Goal: Task Accomplishment & Management: Use online tool/utility

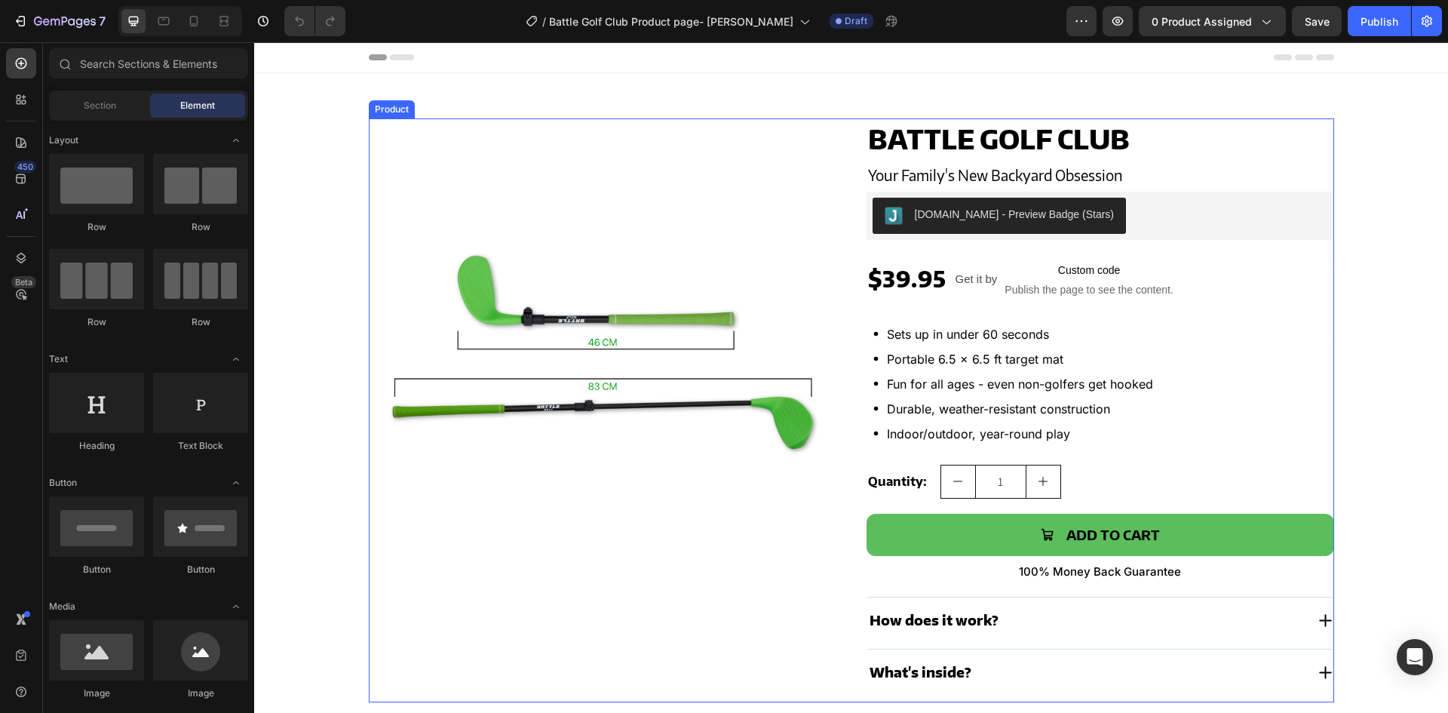
click at [1067, 280] on p "Custom code Publish the page to see the content." at bounding box center [1088, 279] width 168 height 60
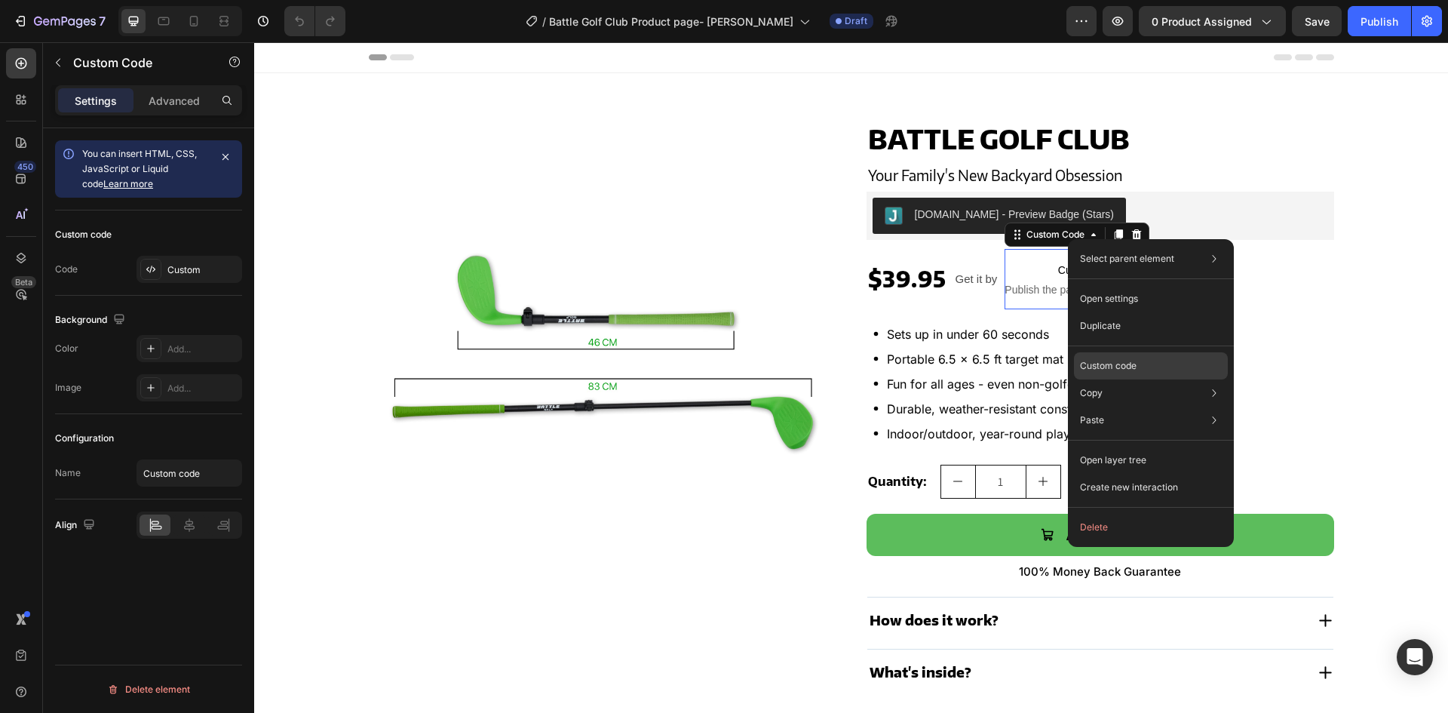
click at [1107, 369] on p "Custom code" at bounding box center [1108, 366] width 57 height 14
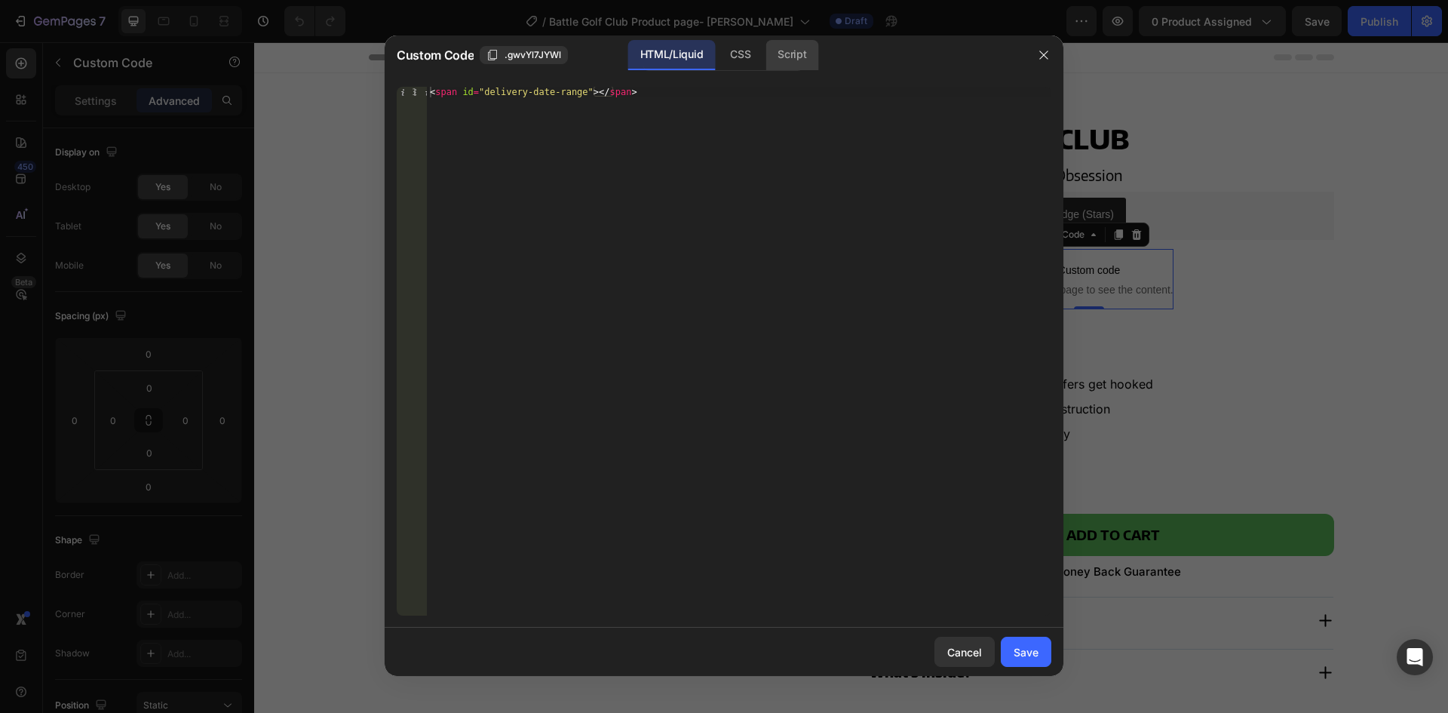
click at [783, 57] on div "Script" at bounding box center [791, 55] width 53 height 30
drag, startPoint x: 1041, startPoint y: 48, endPoint x: 739, endPoint y: 5, distance: 305.3
click at [1041, 48] on button "button" at bounding box center [1043, 55] width 24 height 24
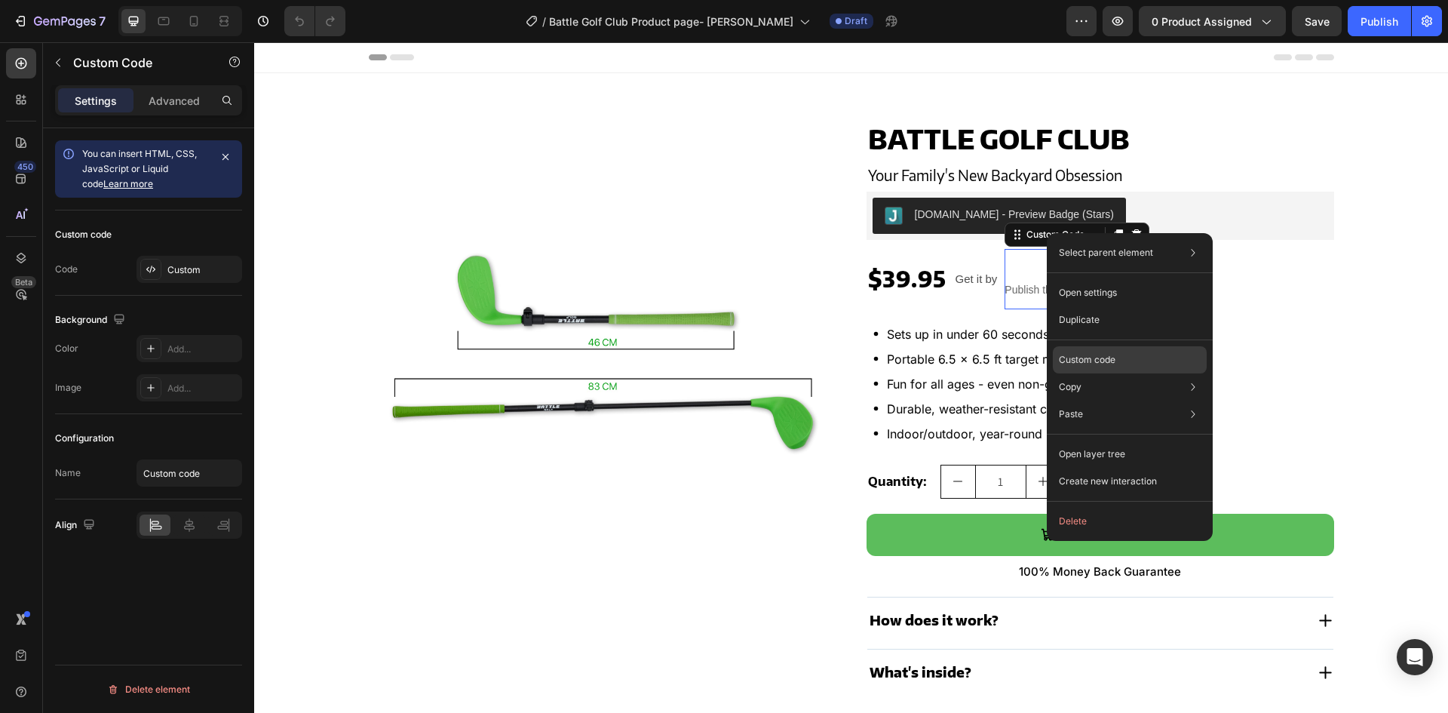
click at [1099, 358] on p "Custom code" at bounding box center [1087, 360] width 57 height 14
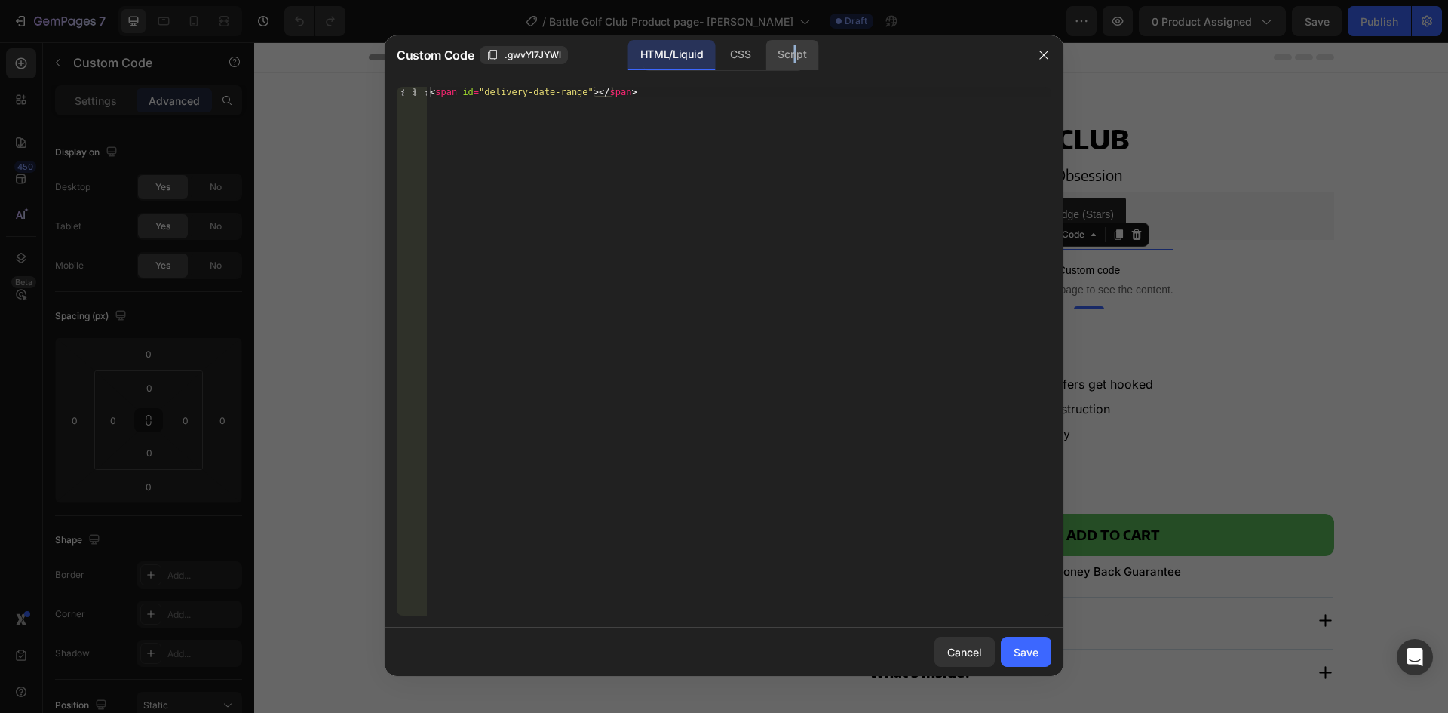
click at [797, 51] on div "Script" at bounding box center [791, 55] width 53 height 30
click at [641, 125] on div "Insert the Javascript code to add interaction and animation to your content her…" at bounding box center [739, 362] width 624 height 550
paste textarea "formatDateRange();"
type textarea "formatDateRange();"
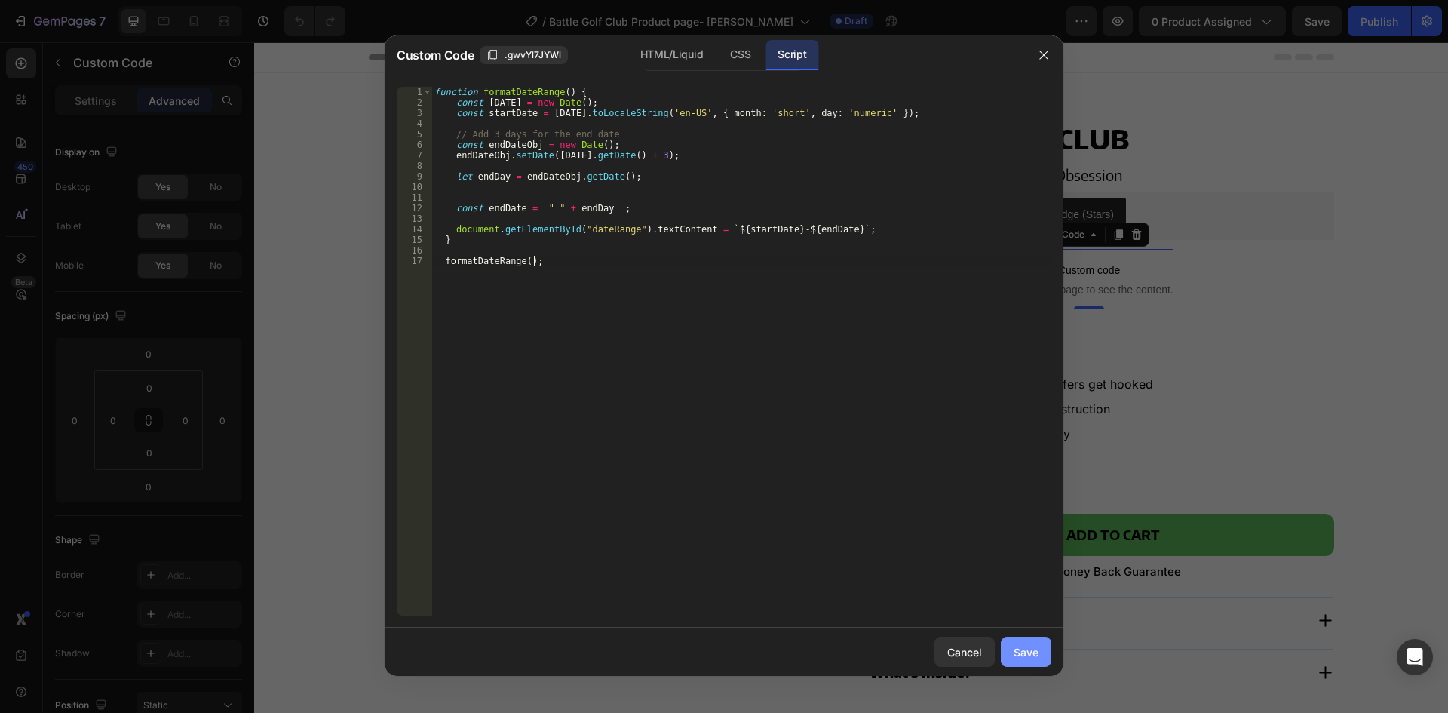
click at [1016, 653] on div "Save" at bounding box center [1025, 652] width 25 height 16
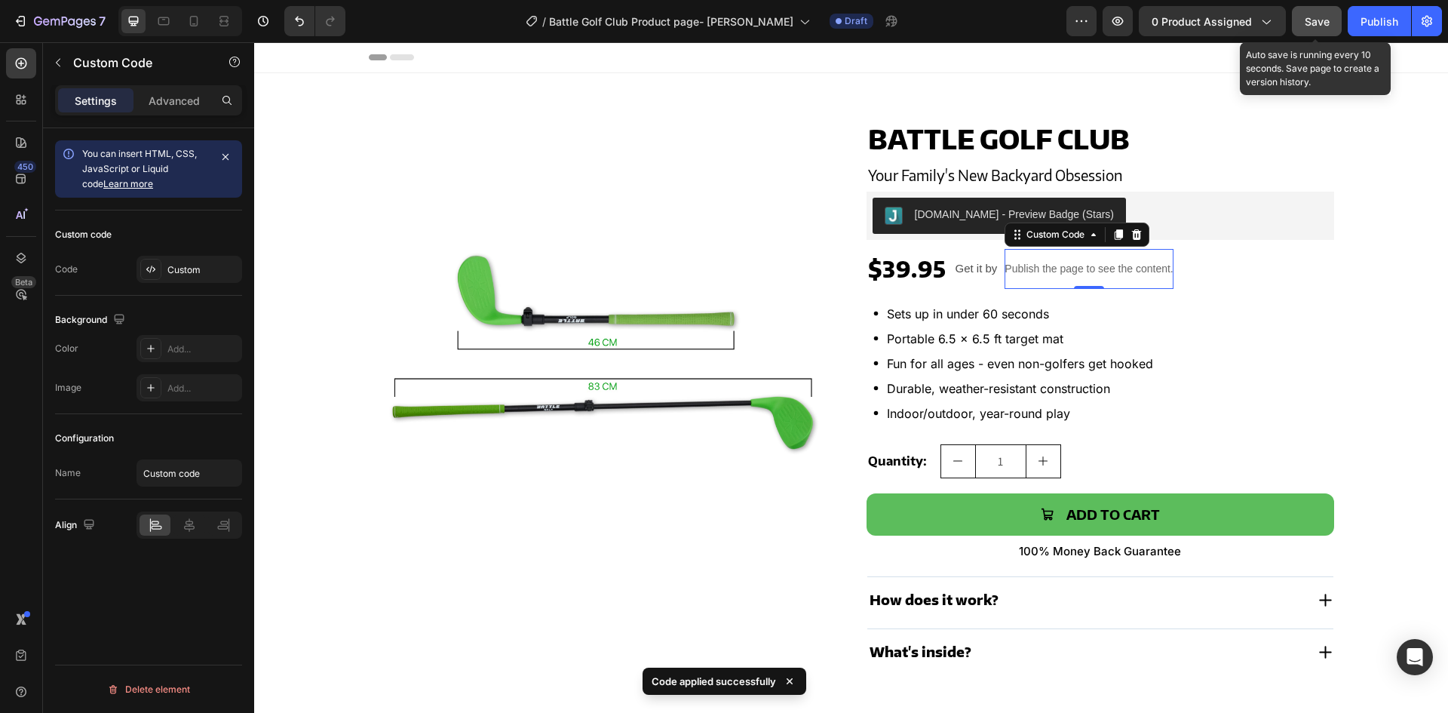
click at [1310, 28] on div "Save" at bounding box center [1316, 22] width 25 height 16
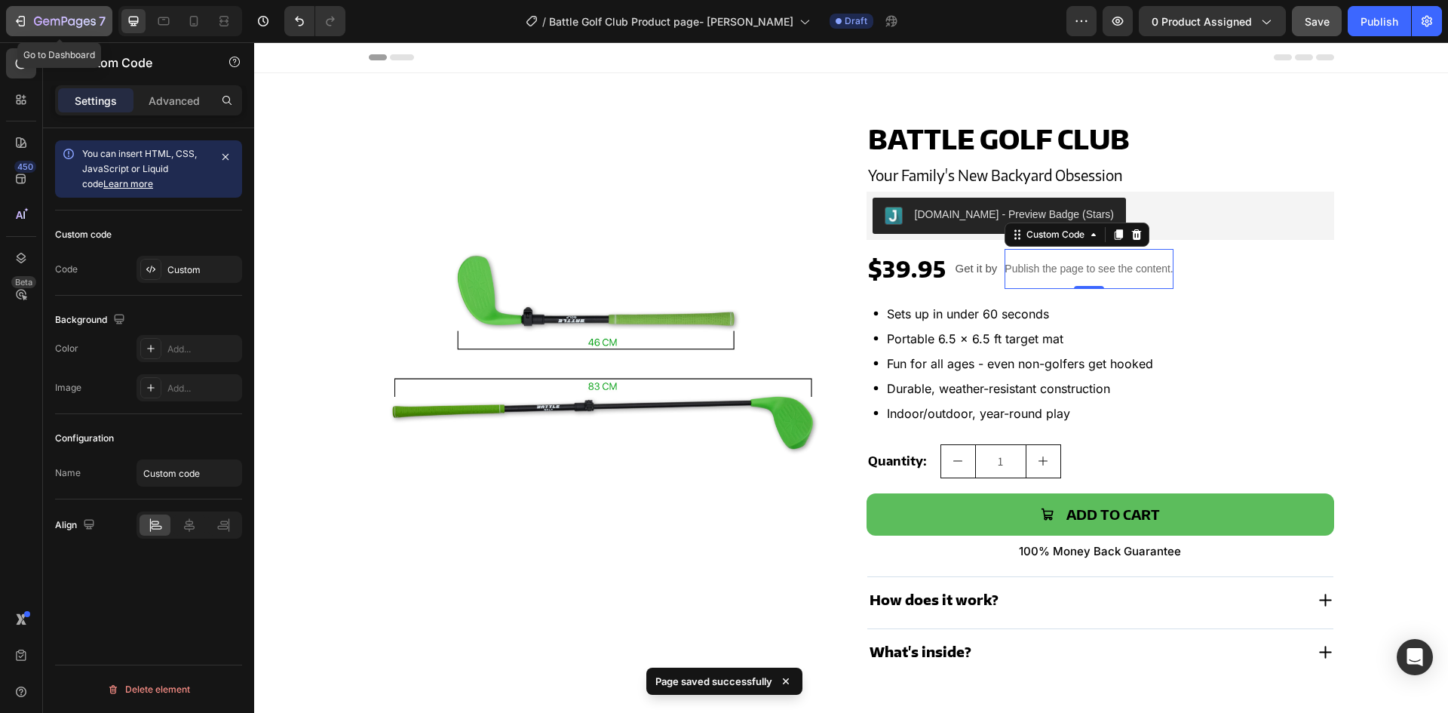
click at [54, 26] on icon "button" at bounding box center [65, 22] width 62 height 13
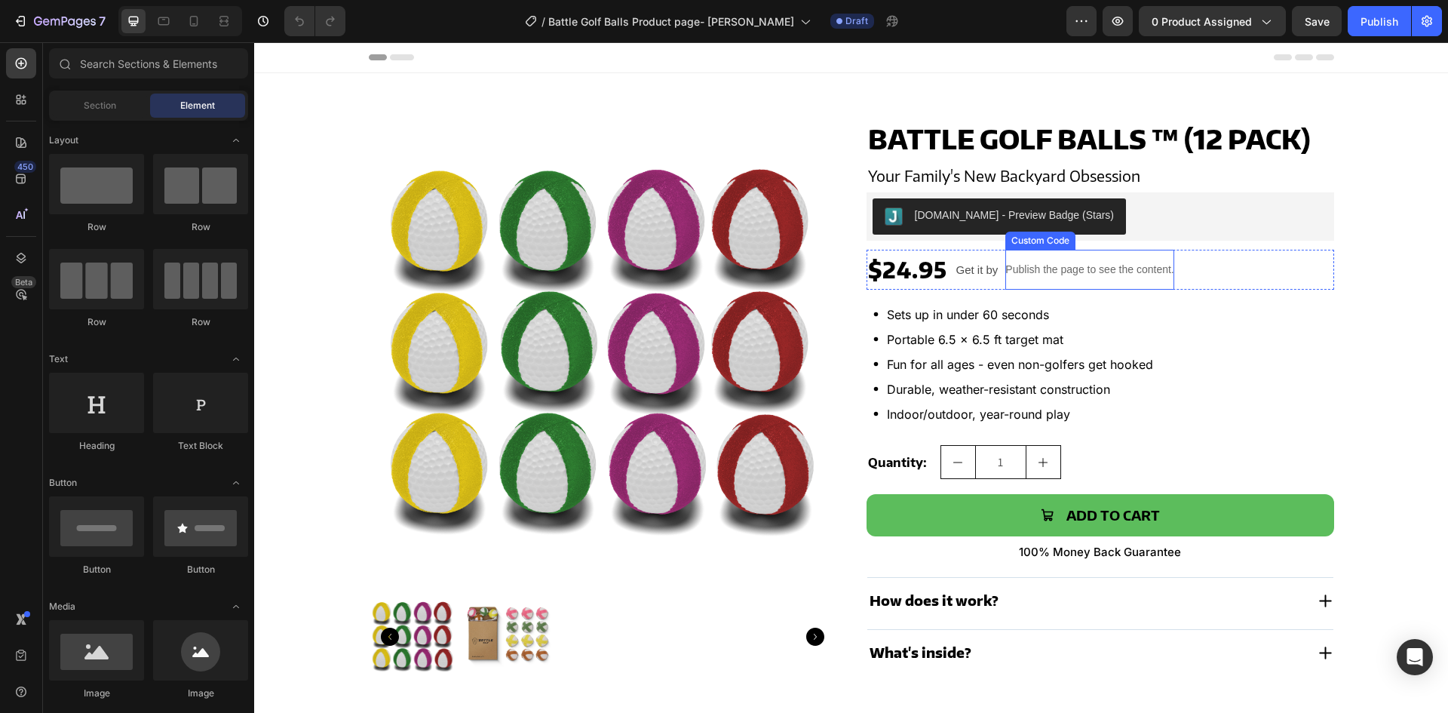
click at [1044, 265] on p "Publish the page to see the content." at bounding box center [1089, 270] width 168 height 16
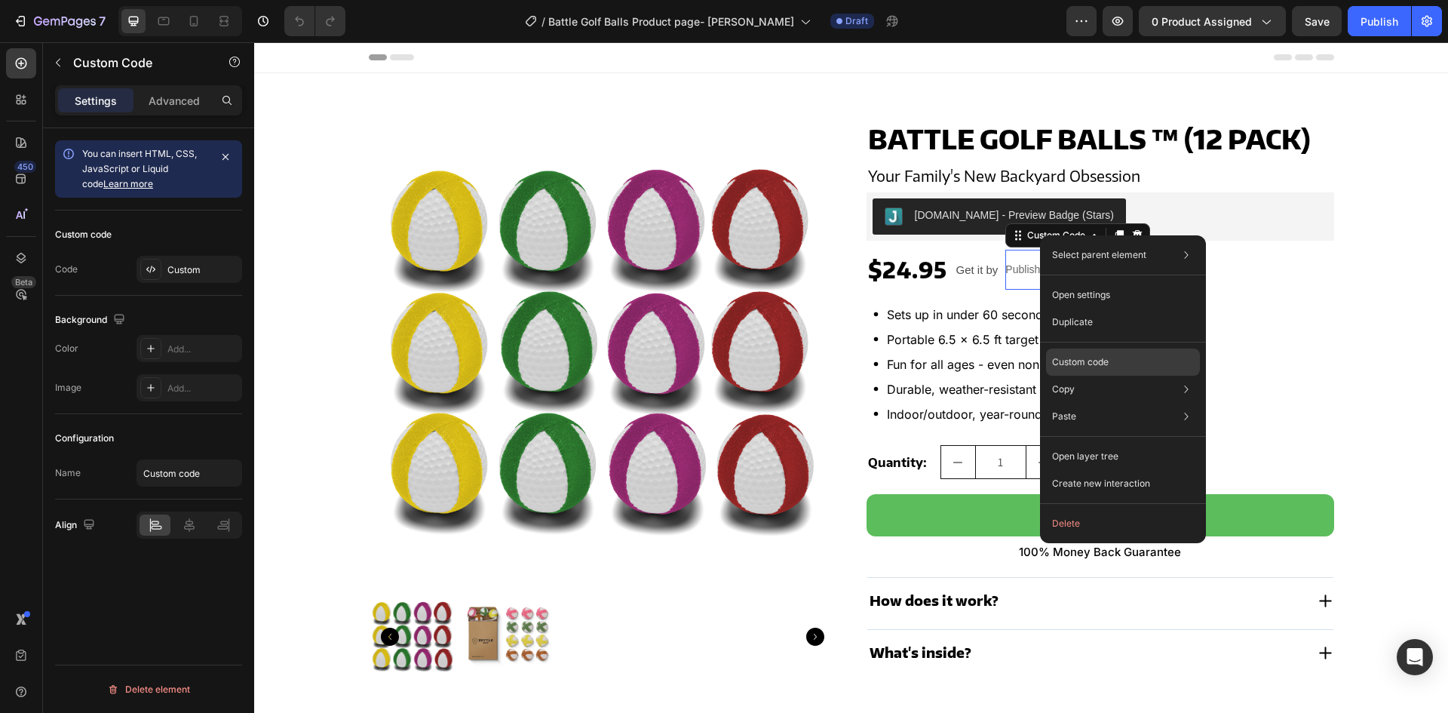
click at [1078, 361] on p "Custom code" at bounding box center [1080, 362] width 57 height 14
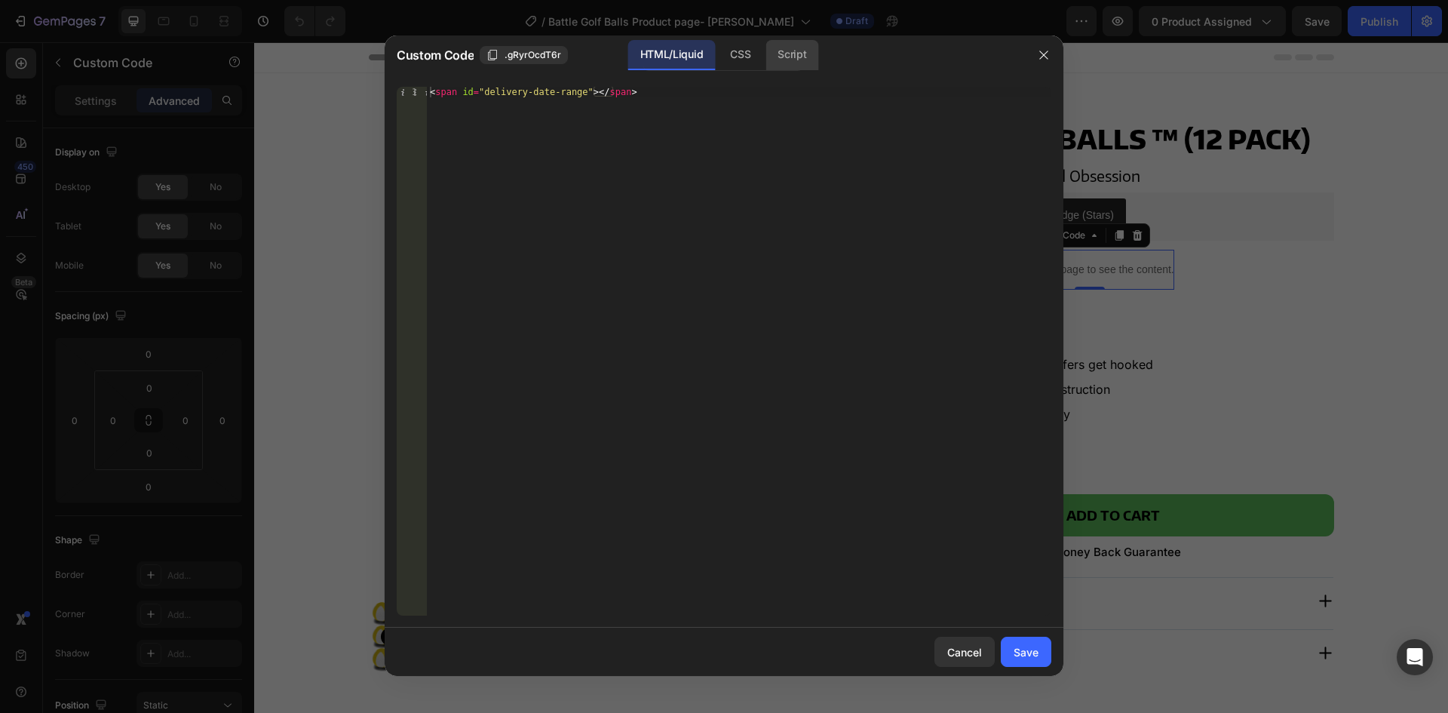
click at [783, 56] on div "Script" at bounding box center [791, 55] width 53 height 30
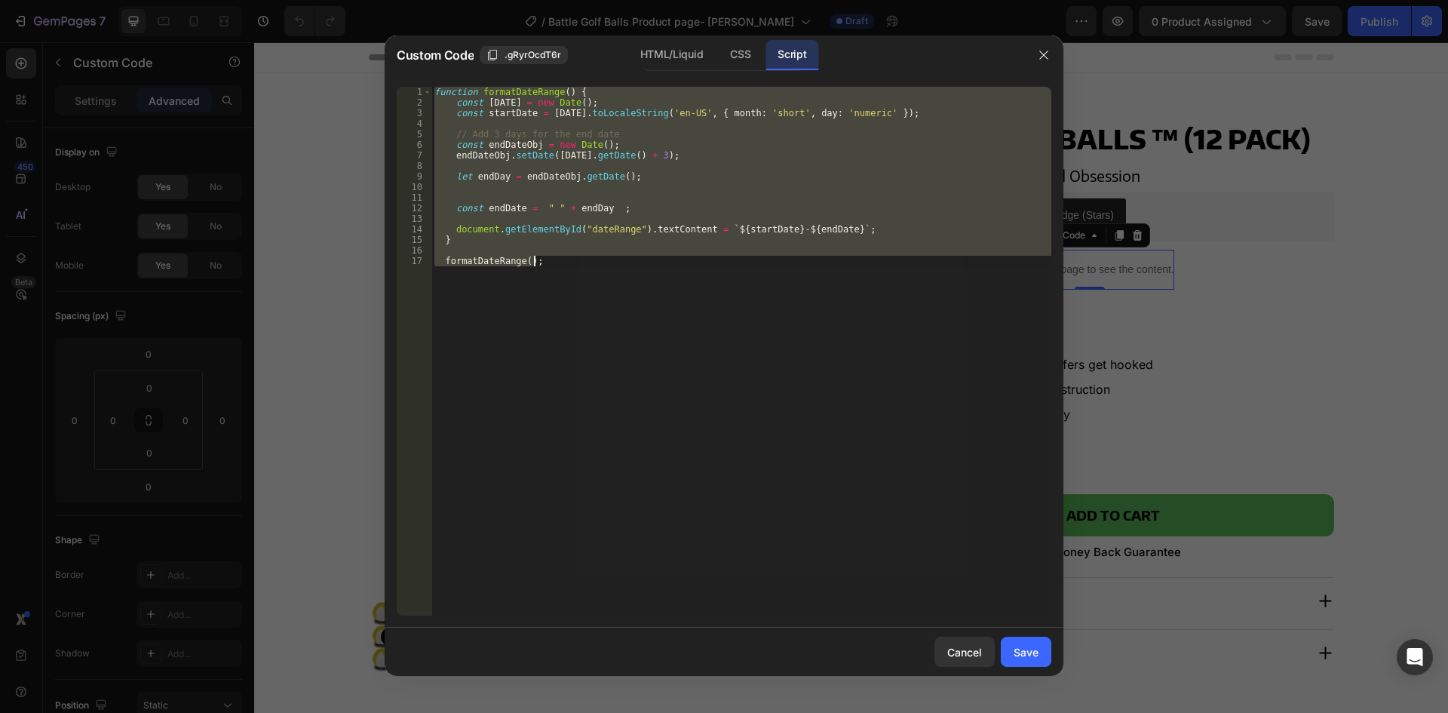
click at [772, 334] on div "function formatDateRange ( ) { const [DATE] = new Date ( ) ; const startDate = …" at bounding box center [741, 351] width 620 height 529
type textarea "formatDateRange();"
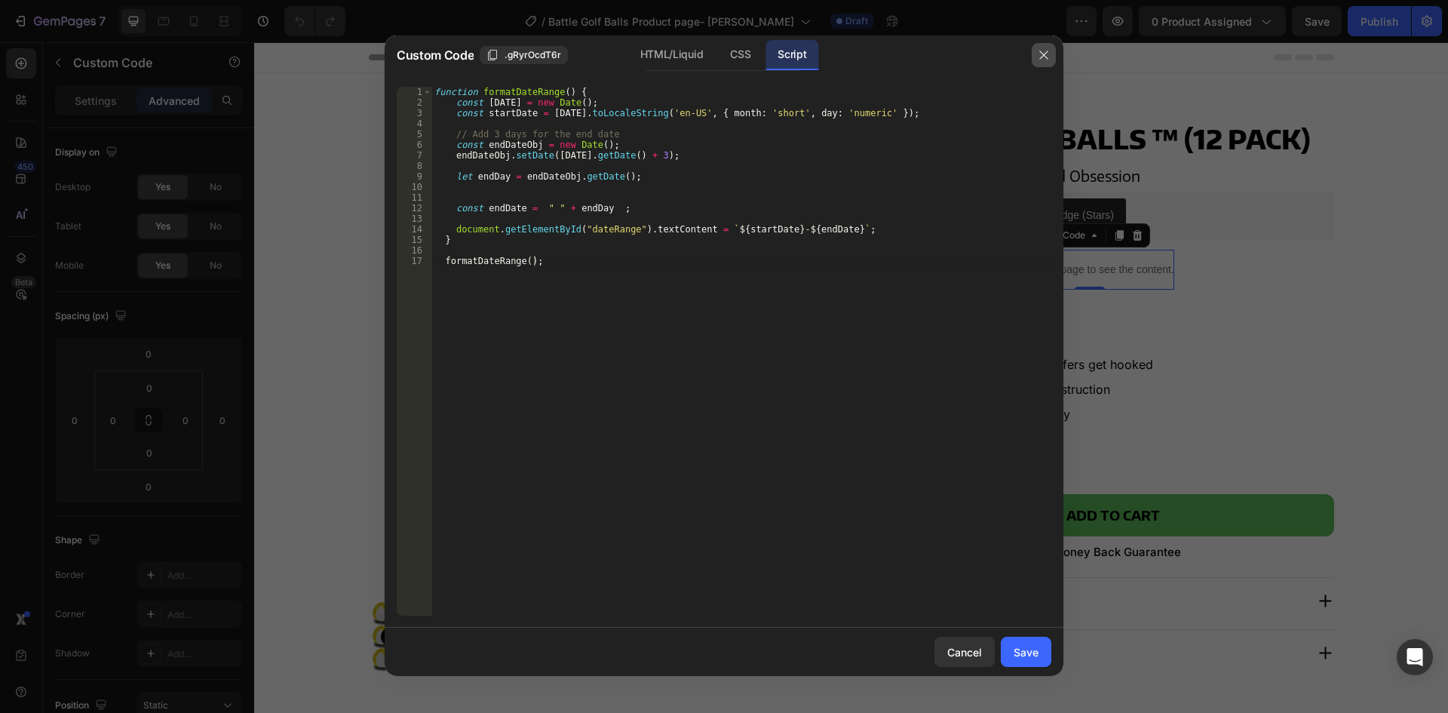
click at [1042, 54] on icon "button" at bounding box center [1043, 55] width 8 height 8
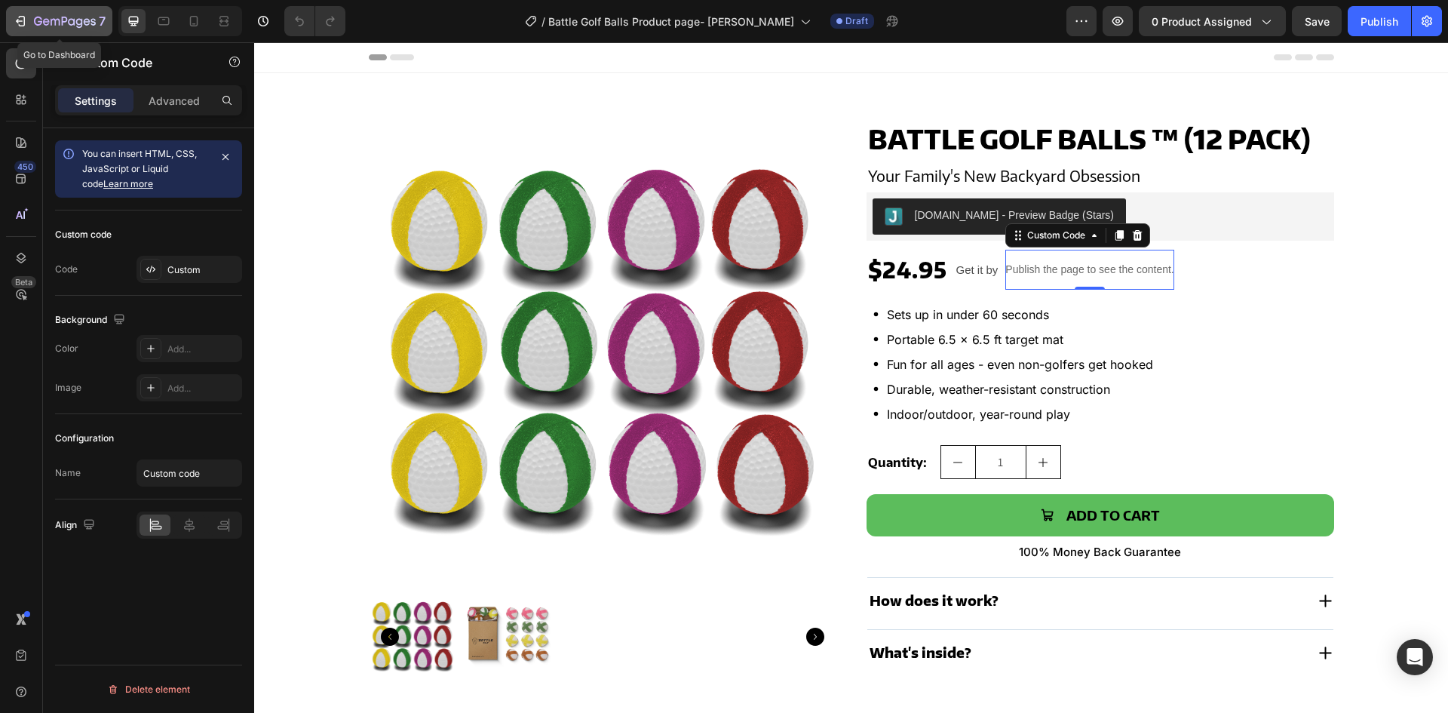
click at [43, 18] on icon "button" at bounding box center [65, 22] width 62 height 13
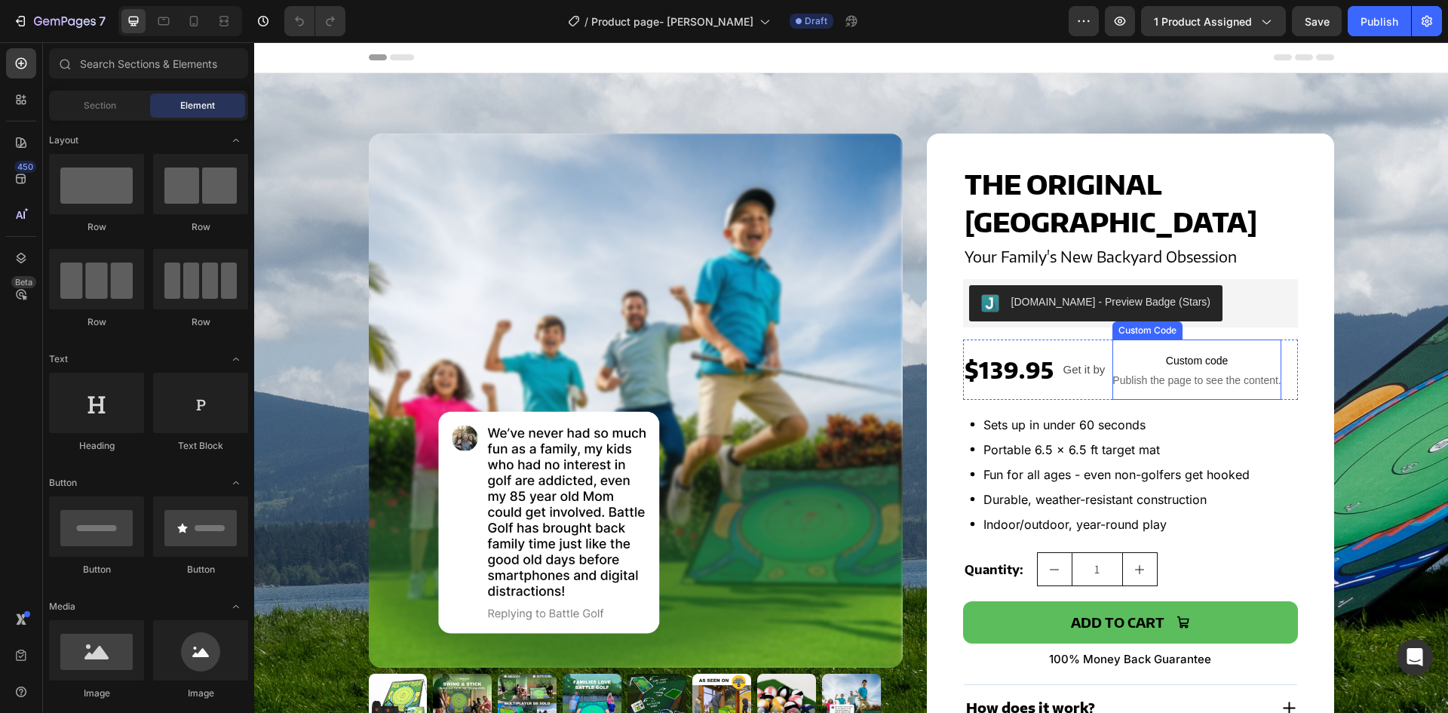
click at [1182, 389] on p "Custom code Publish the page to see the content." at bounding box center [1196, 369] width 168 height 60
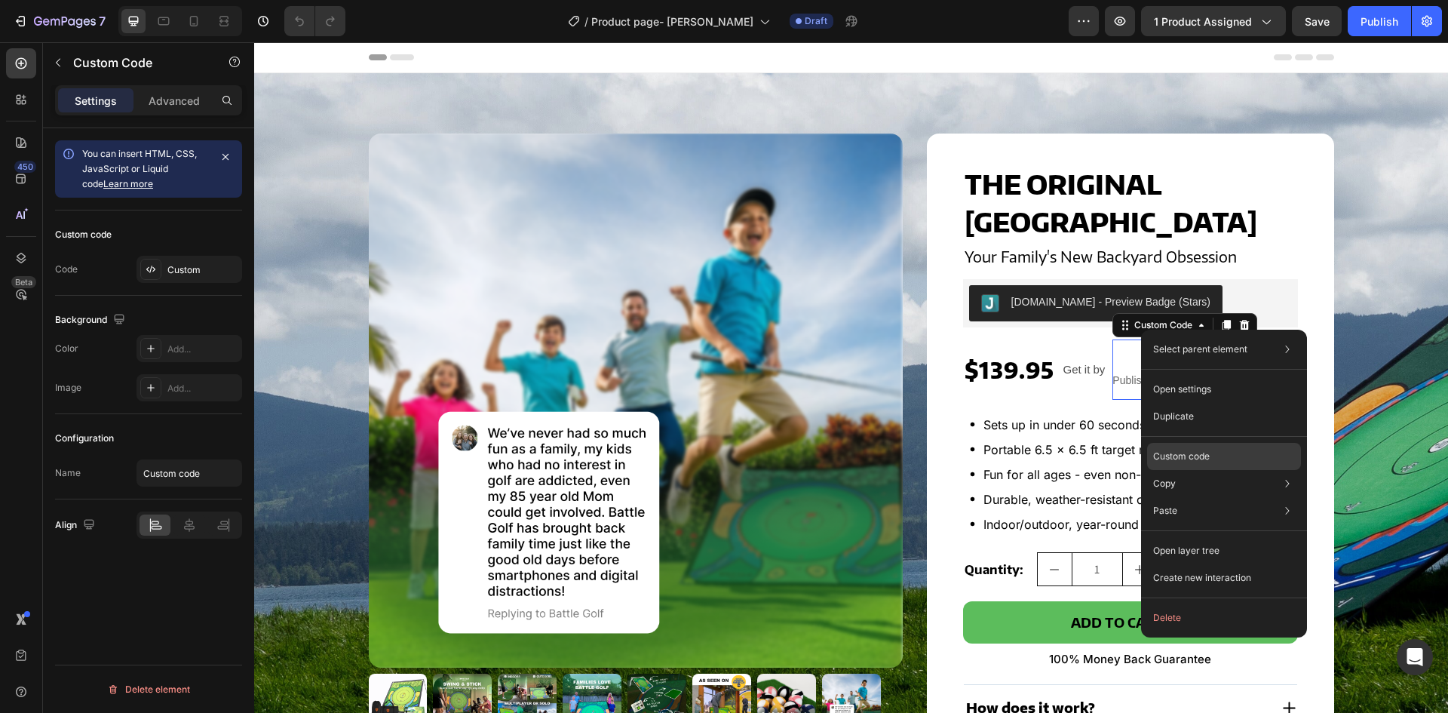
click at [1180, 460] on p "Custom code" at bounding box center [1181, 456] width 57 height 14
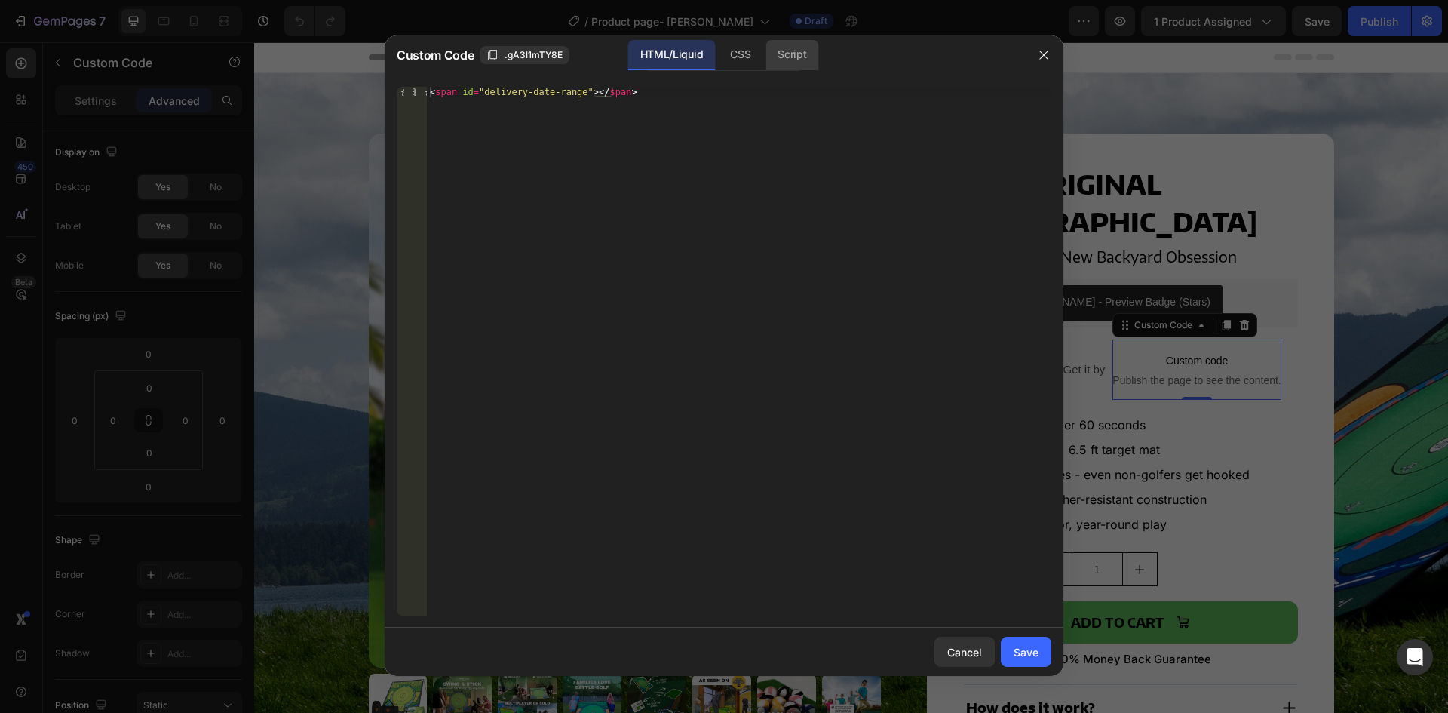
click at [784, 53] on div "Script" at bounding box center [791, 55] width 53 height 30
click at [685, 126] on div "Insert the Javascript code to add interaction and animation to your content her…" at bounding box center [739, 362] width 624 height 550
paste textarea "formatDateRange();"
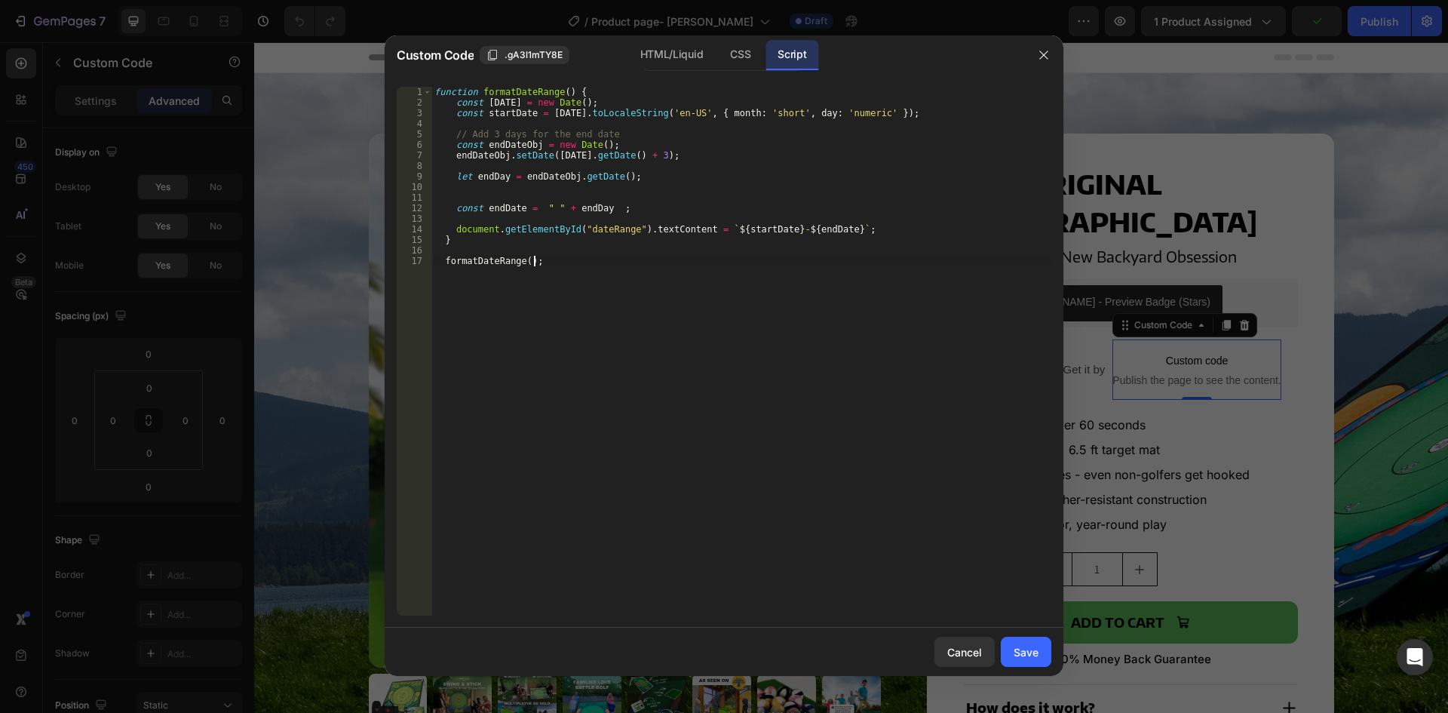
type textarea "formatDateRange();"
click at [1029, 655] on div "Save" at bounding box center [1025, 652] width 25 height 16
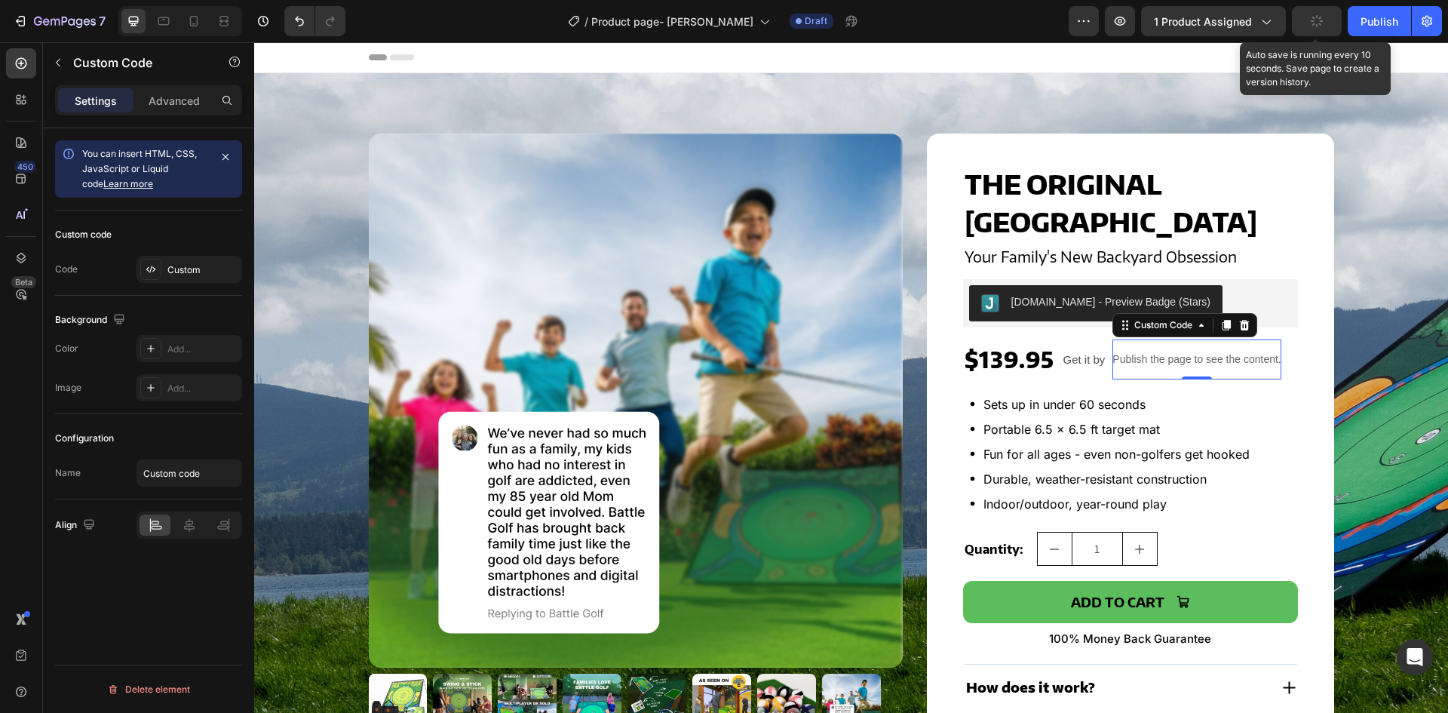
click at [1319, 22] on icon "button" at bounding box center [1317, 21] width 14 height 14
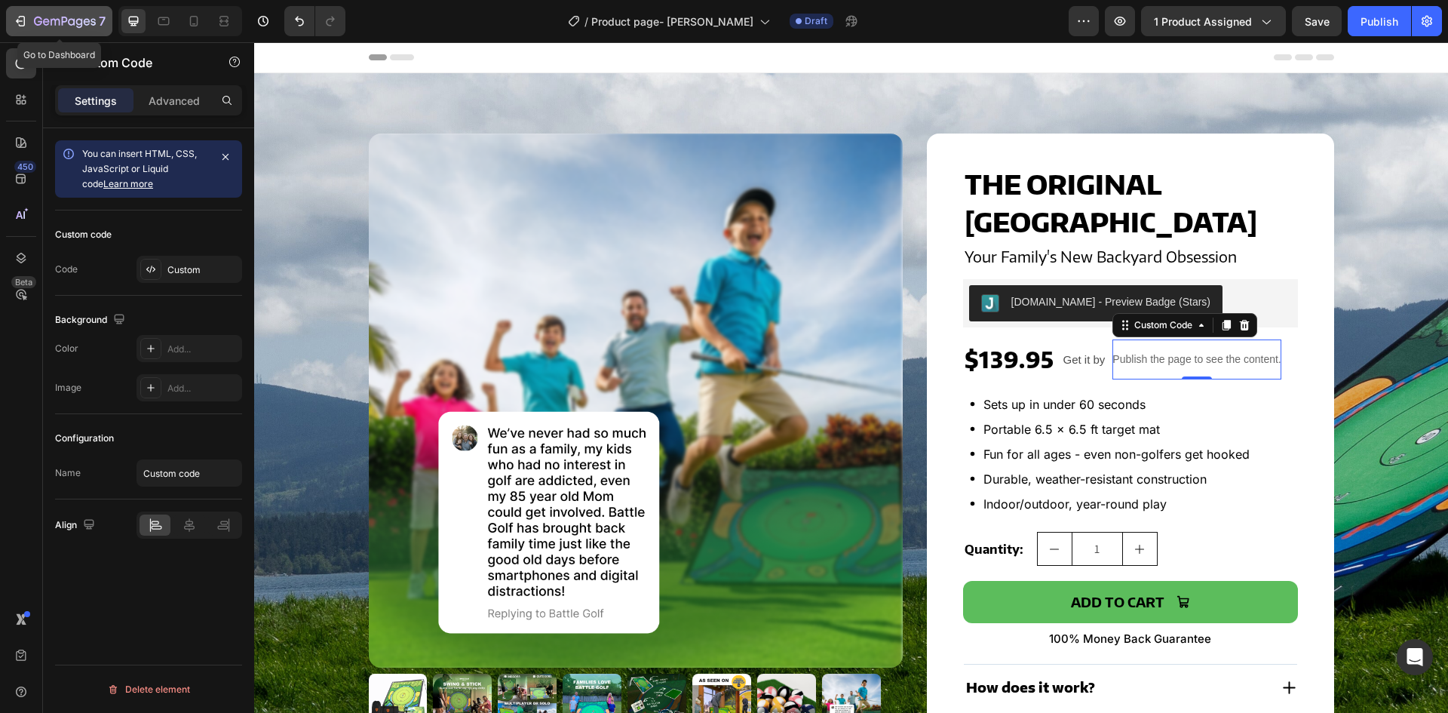
click at [27, 18] on icon "button" at bounding box center [20, 21] width 15 height 15
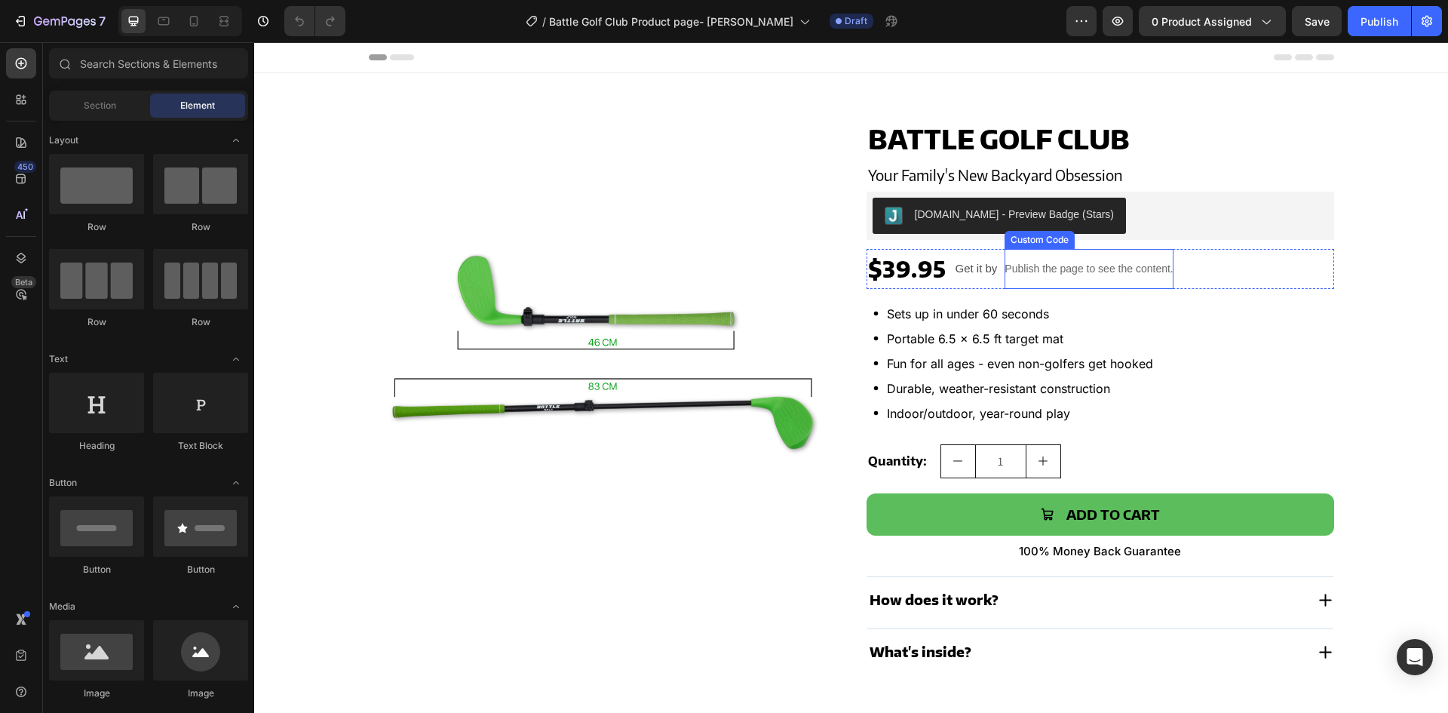
click at [1044, 272] on p "Publish the page to see the content." at bounding box center [1088, 269] width 168 height 16
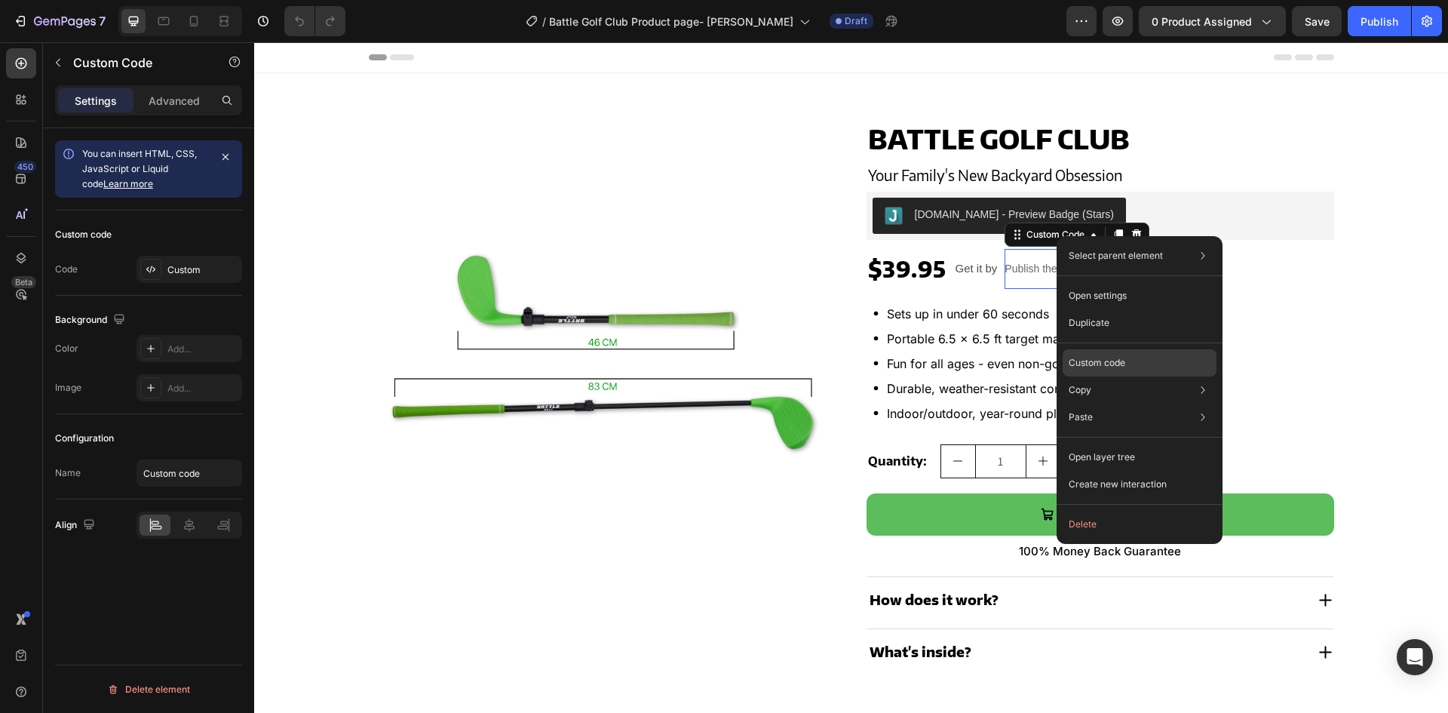
click at [1087, 403] on div "Custom code" at bounding box center [1139, 416] width 154 height 27
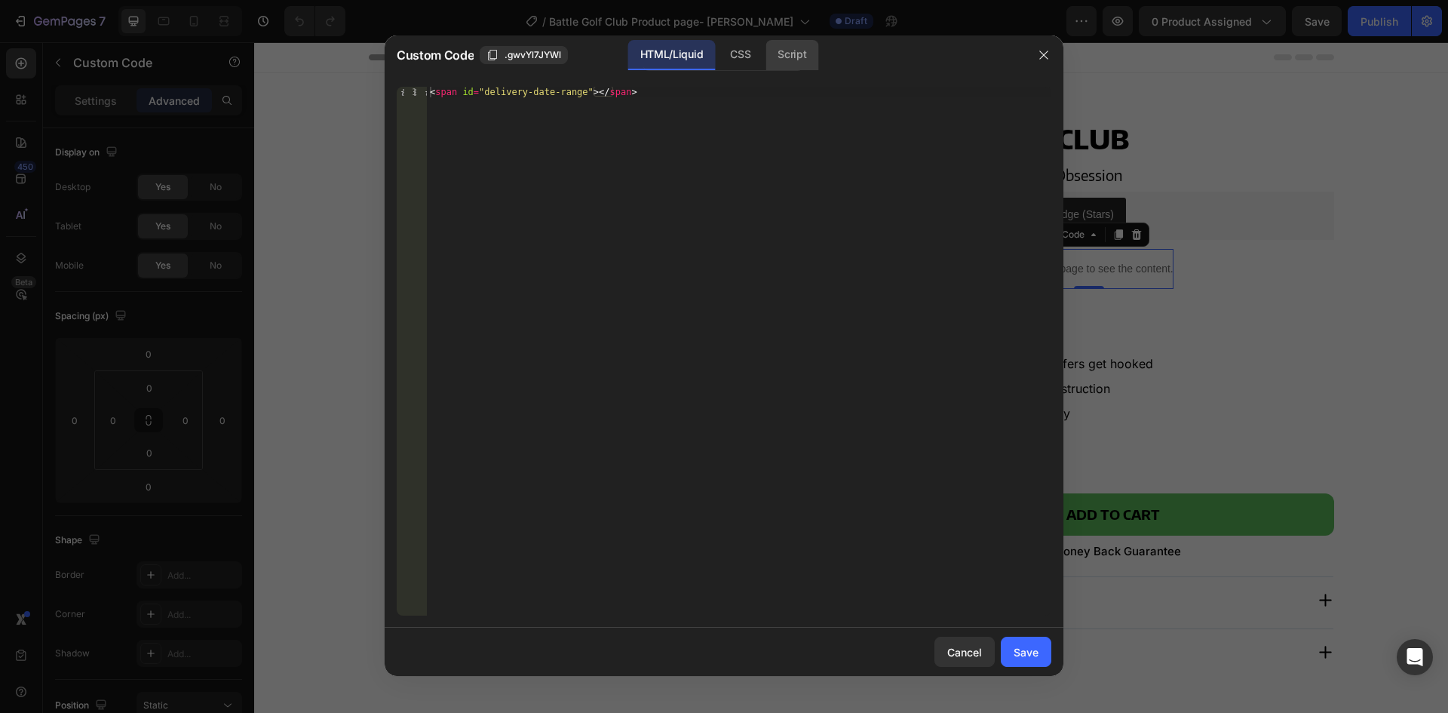
click at [799, 57] on div "Script" at bounding box center [791, 55] width 53 height 30
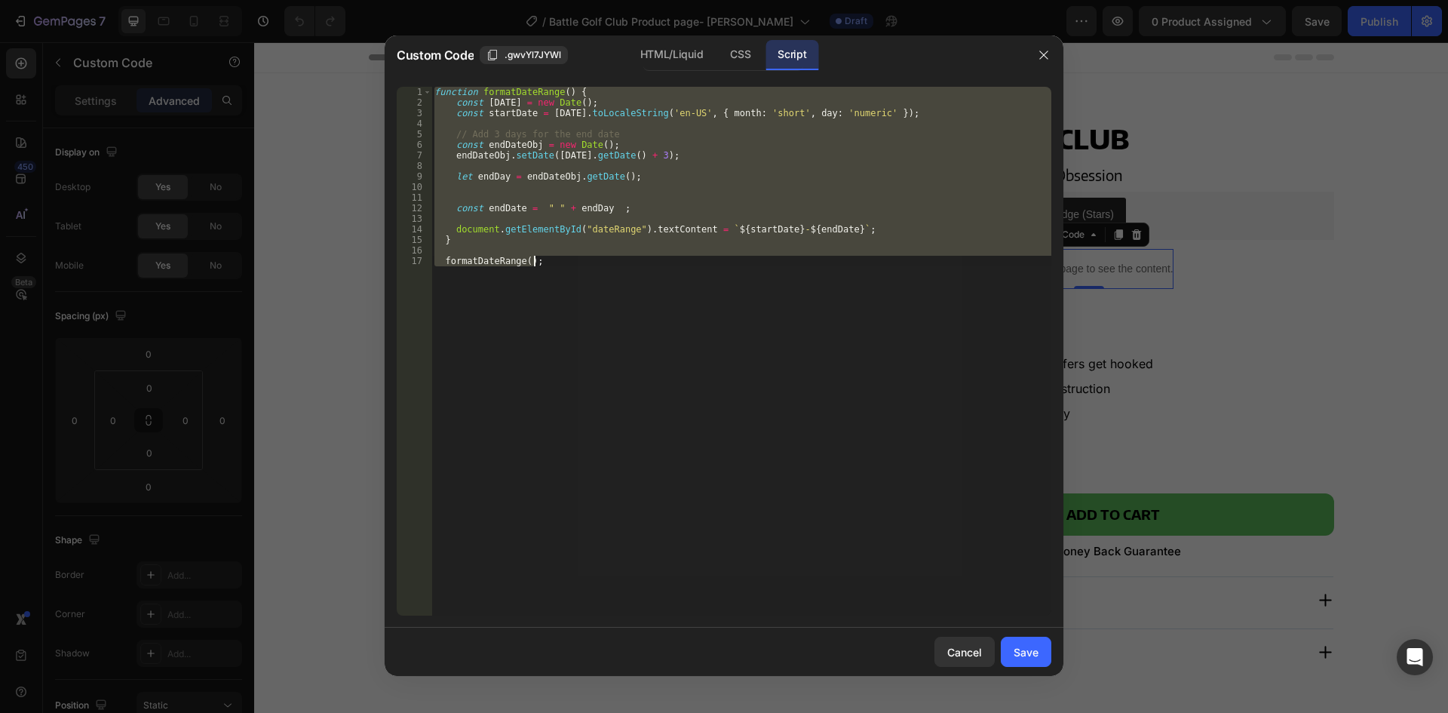
click at [640, 343] on div "function formatDateRange ( ) { const [DATE] = new Date ( ) ; const startDate = …" at bounding box center [741, 351] width 620 height 529
type textarea "formatDateRange();"
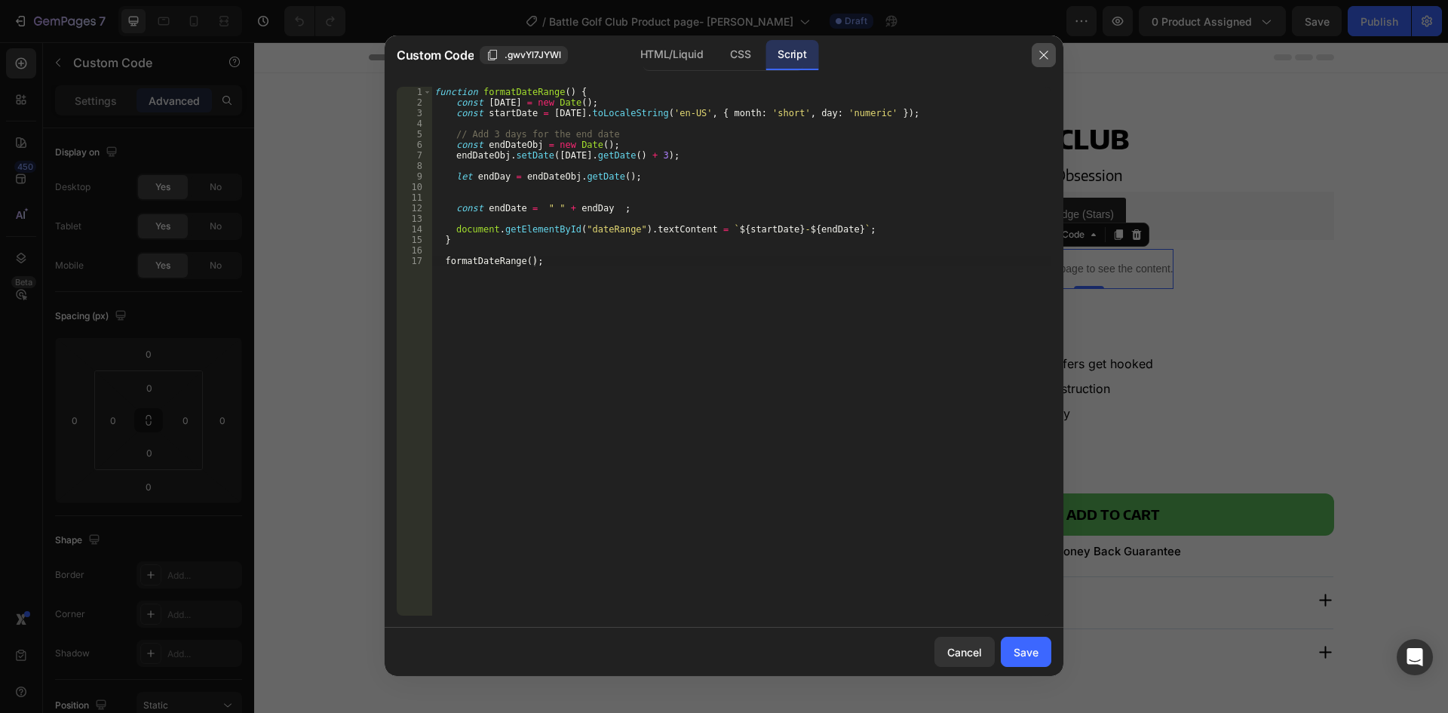
click at [1047, 46] on button "button" at bounding box center [1043, 55] width 24 height 24
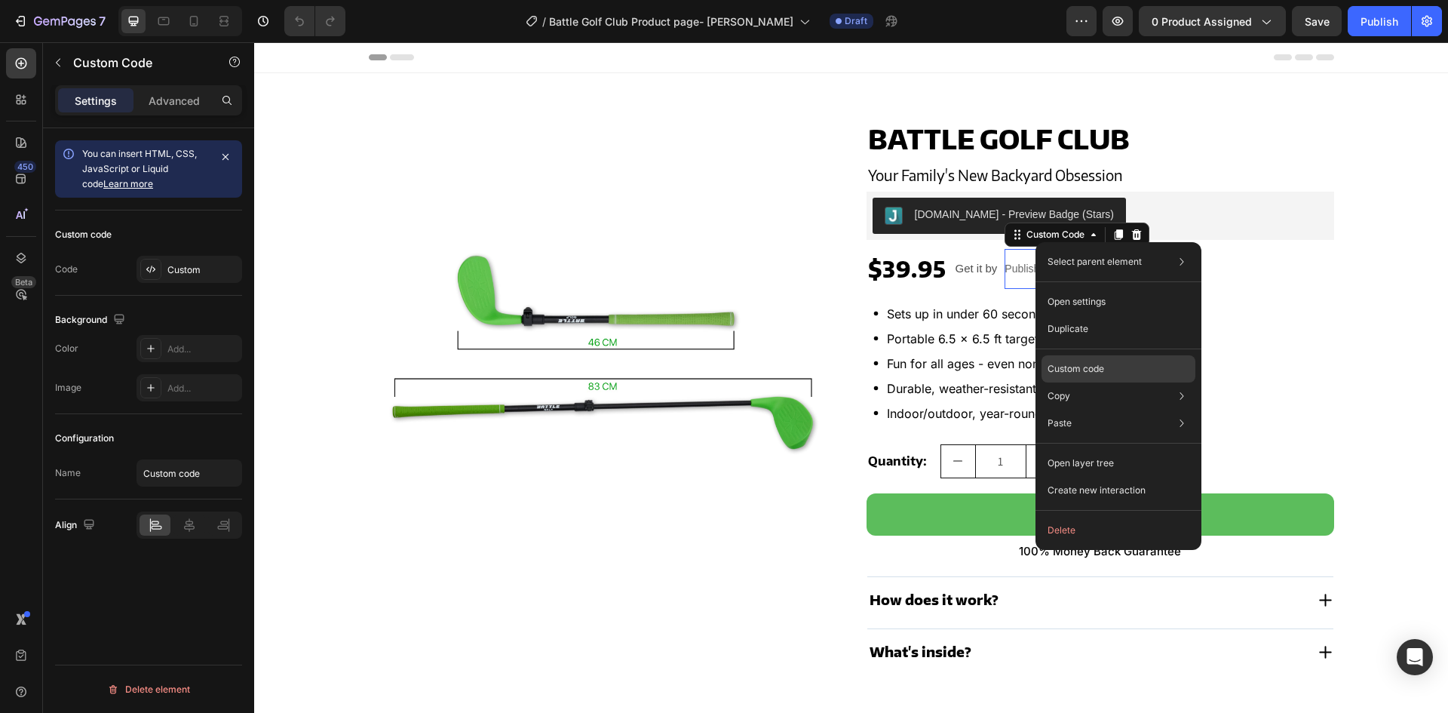
click at [1087, 366] on p "Custom code" at bounding box center [1075, 369] width 57 height 14
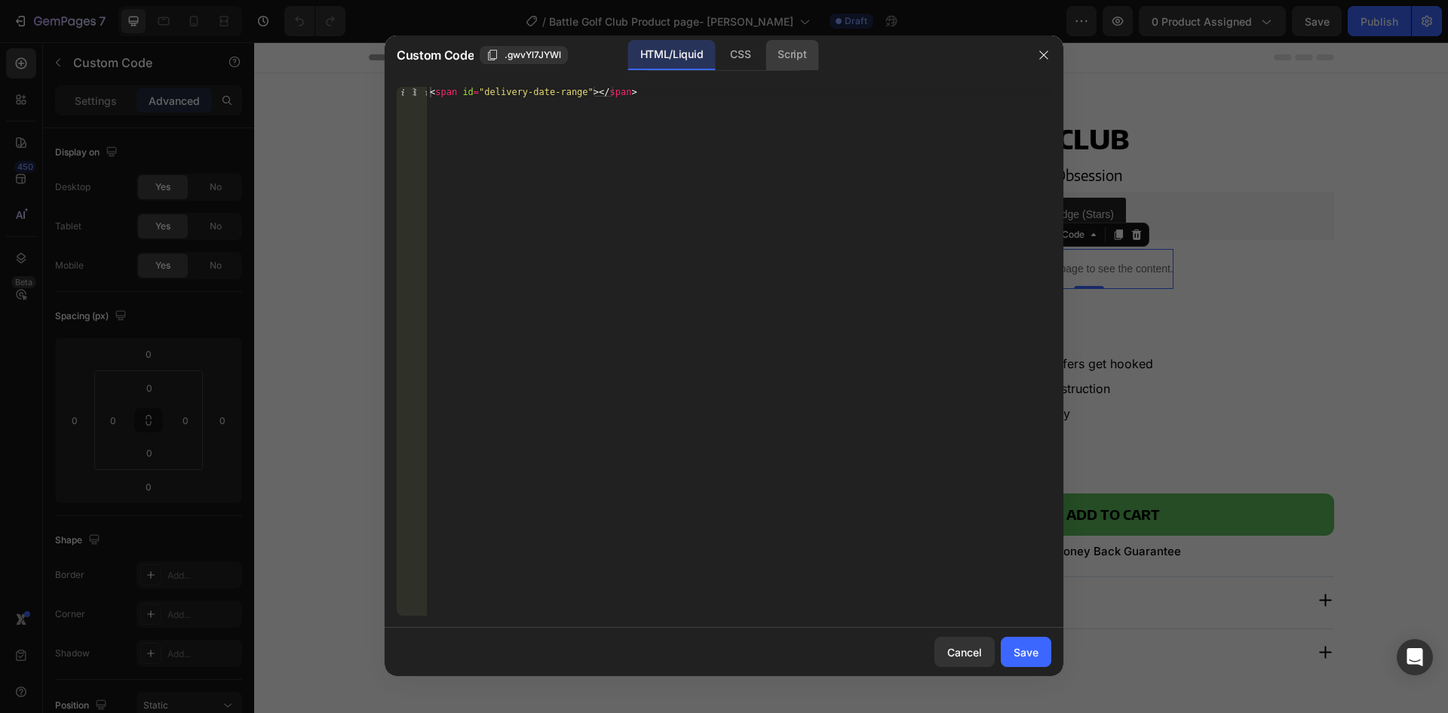
click at [795, 57] on div "Script" at bounding box center [791, 55] width 53 height 30
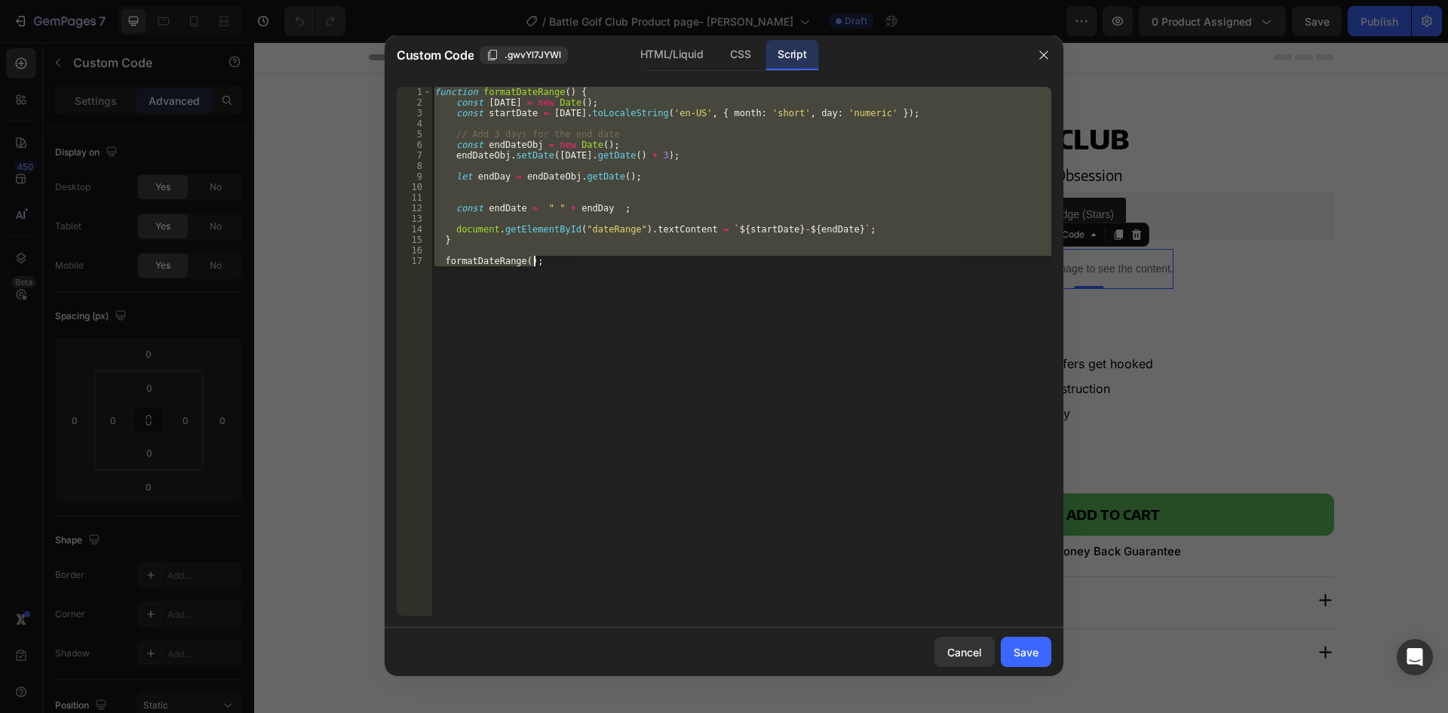
click at [649, 461] on div "function formatDateRange ( ) { const [DATE] = new Date ( ) ; const startDate = …" at bounding box center [741, 351] width 620 height 529
click at [930, 575] on div "function formatDateRange ( ) { const [DATE] = new Date ( ) ; const startDate = …" at bounding box center [741, 351] width 620 height 529
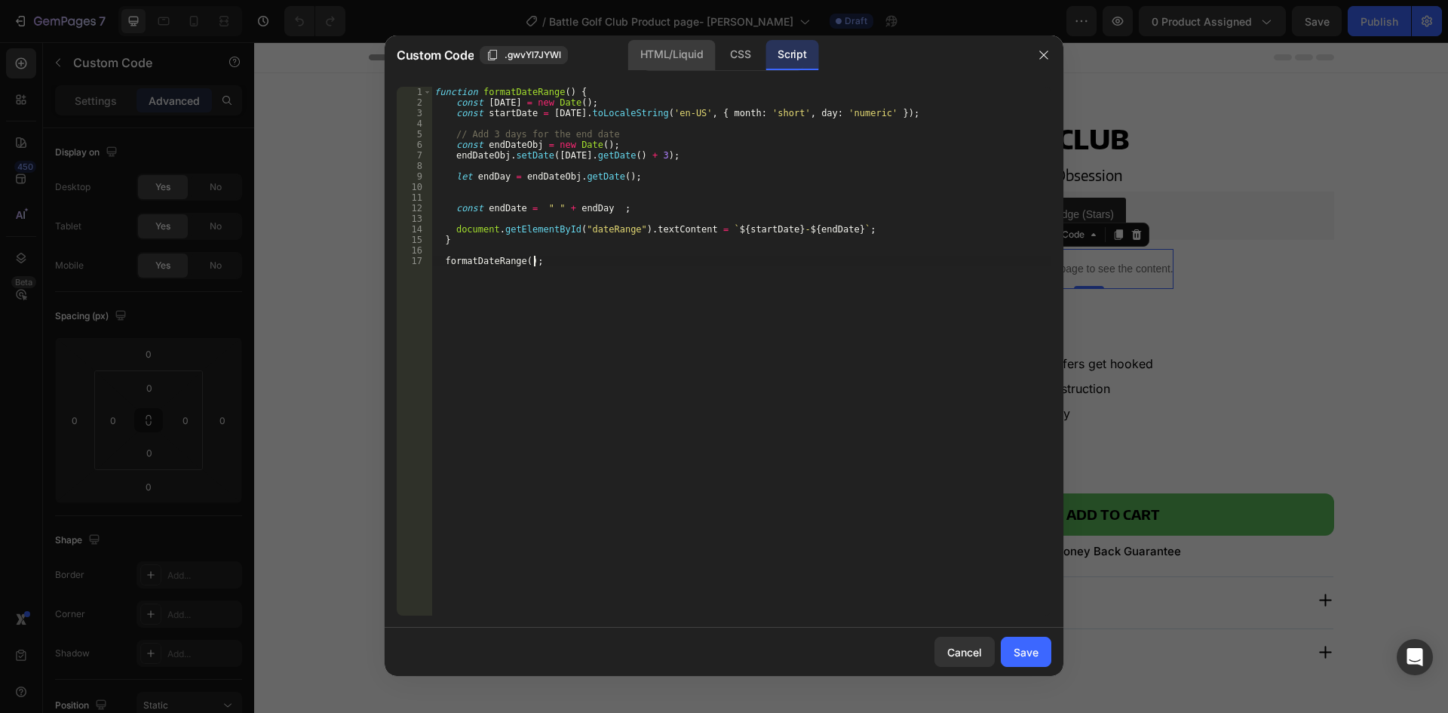
click at [718, 52] on div "HTML/Liquid" at bounding box center [740, 55] width 44 height 30
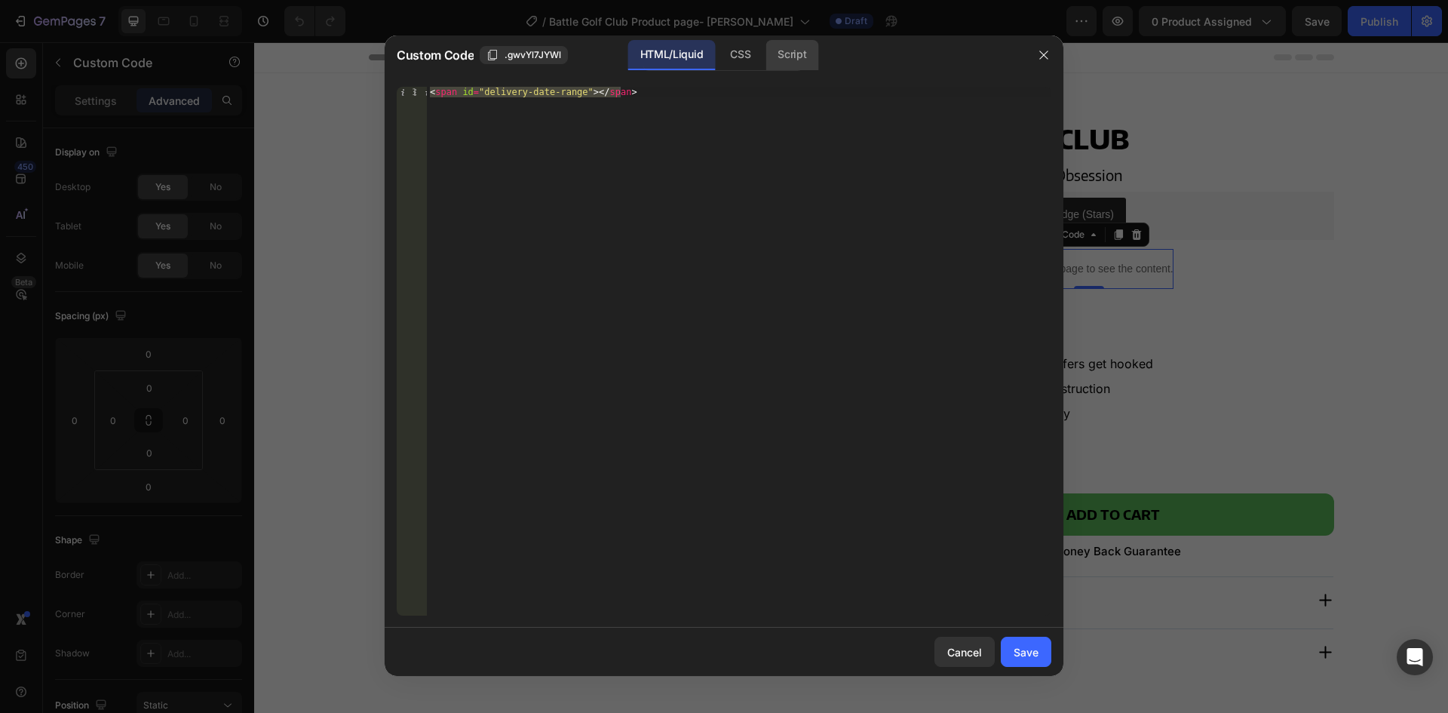
click at [796, 66] on div "Script" at bounding box center [791, 55] width 53 height 30
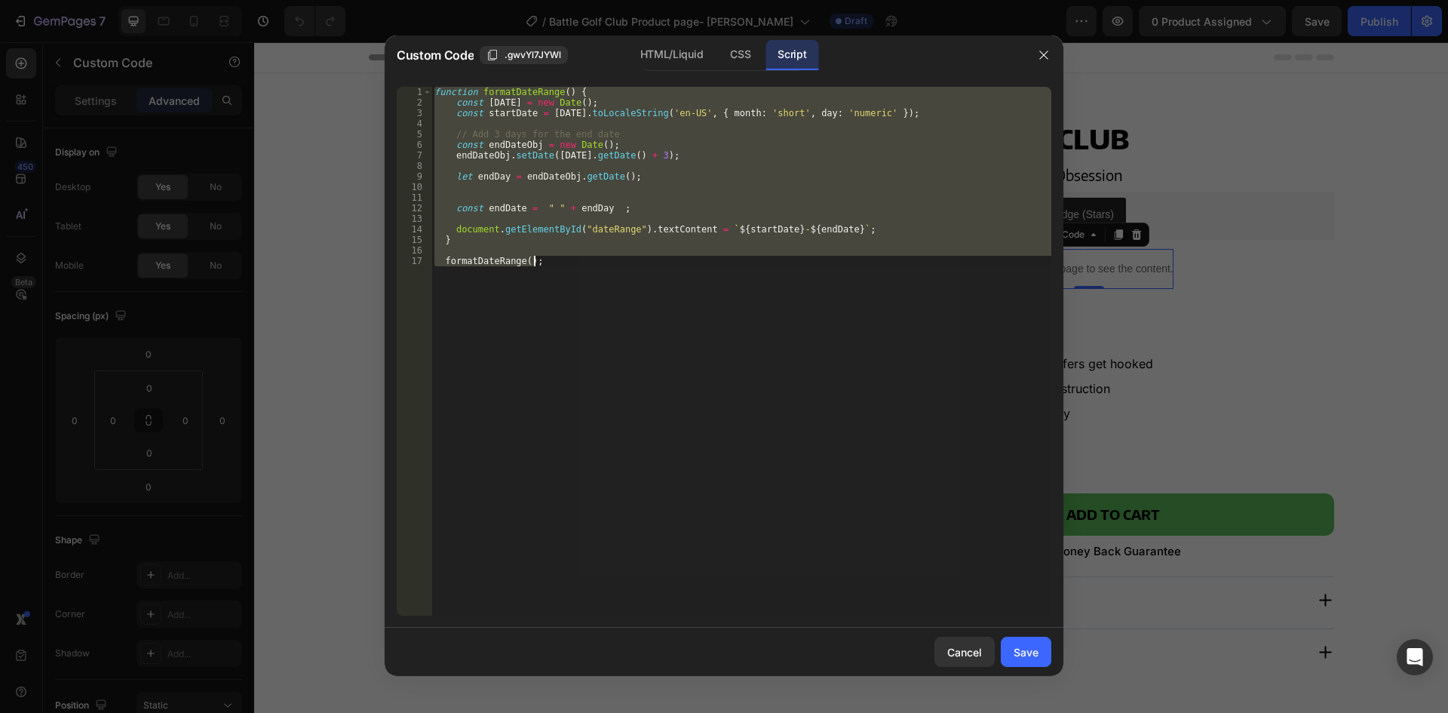
click at [656, 329] on div "function formatDateRange ( ) { const today = new Date ( ) ; const startDate = t…" at bounding box center [741, 351] width 620 height 529
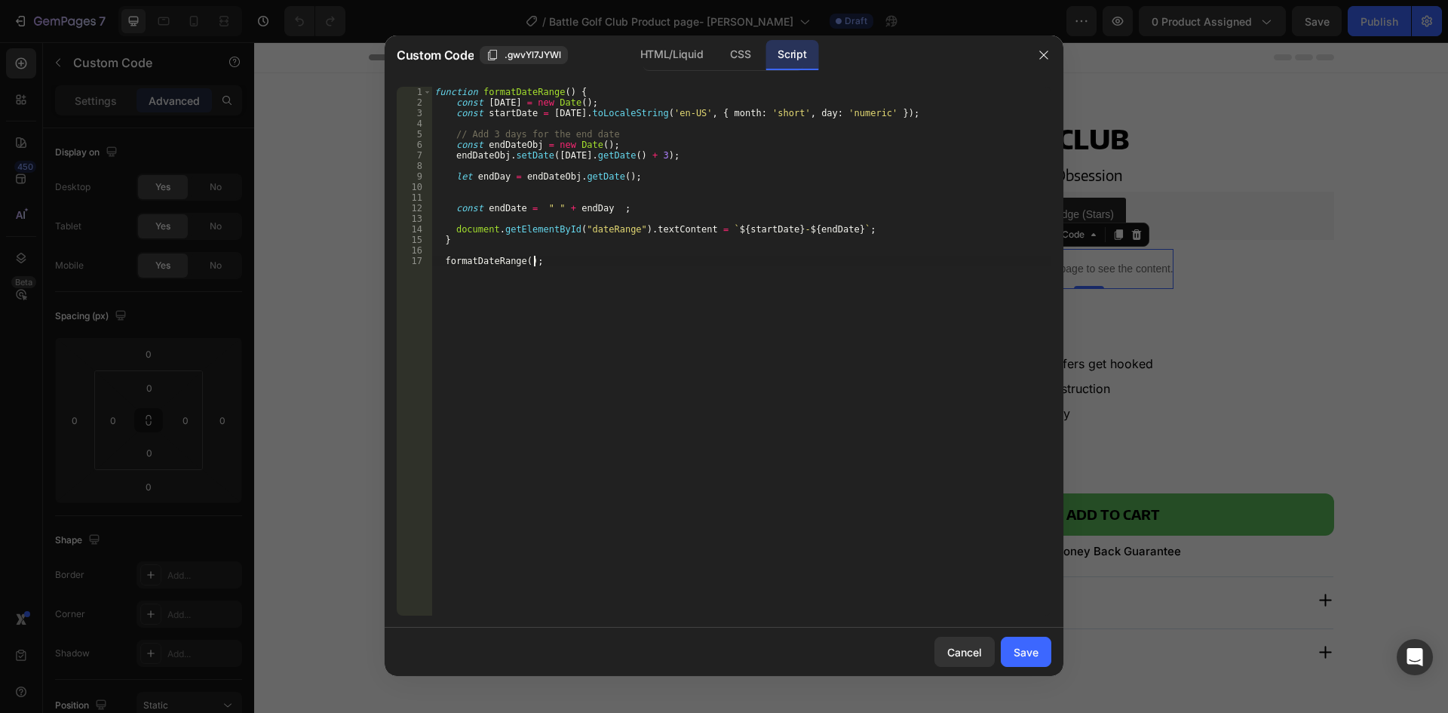
type textarea "formatDateRange();"
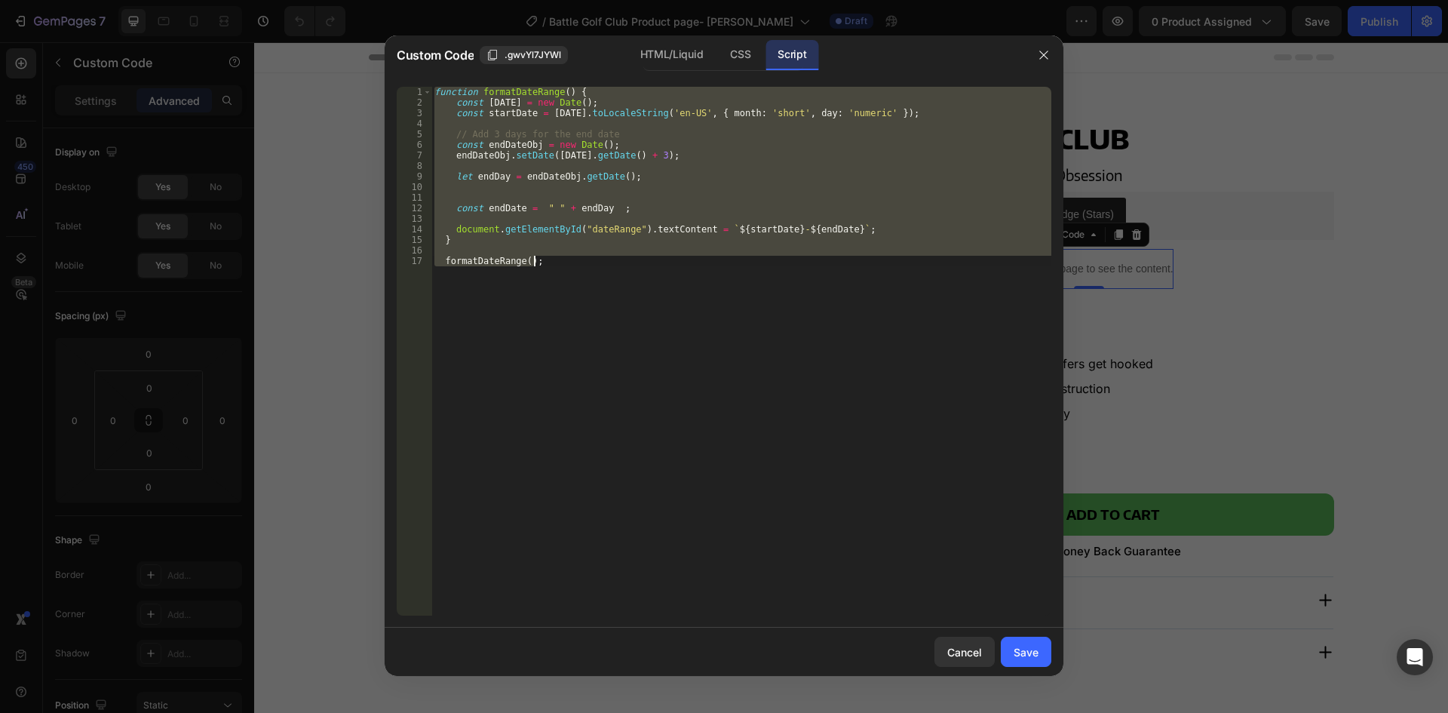
click at [706, 365] on div "function formatDateRange ( ) { const today = new Date ( ) ; const startDate = t…" at bounding box center [741, 351] width 620 height 529
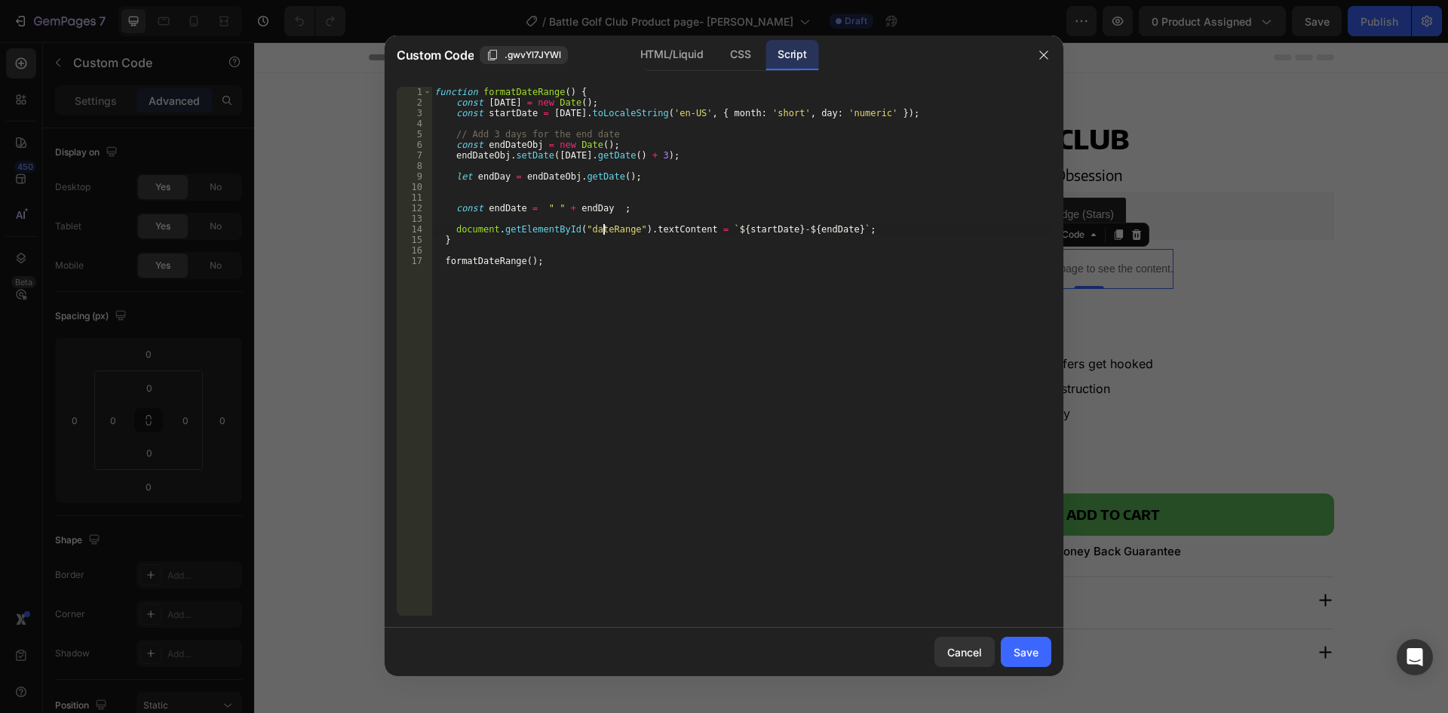
click at [605, 229] on div "function formatDateRange ( ) { const today = new Date ( ) ; const startDate = t…" at bounding box center [741, 362] width 620 height 550
click at [718, 57] on div "HTML/Liquid" at bounding box center [740, 55] width 44 height 30
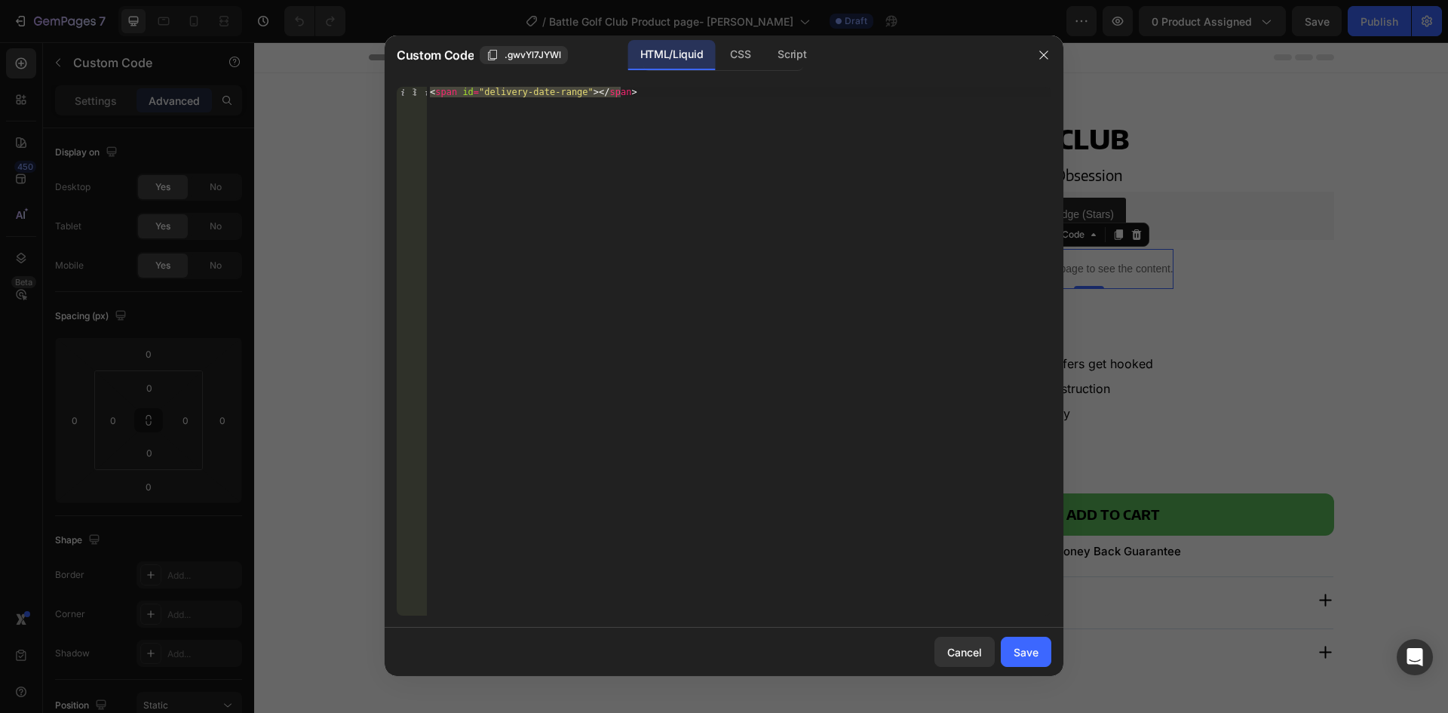
click at [532, 92] on div "< span id = "delivery-date-range" > </ span >" at bounding box center [739, 351] width 624 height 529
click at [532, 92] on div "< span id = "delivery-date-range" > </ span >" at bounding box center [739, 362] width 624 height 550
click at [569, 87] on div "< span id = "delivery-date-range" > </ span >" at bounding box center [739, 351] width 624 height 529
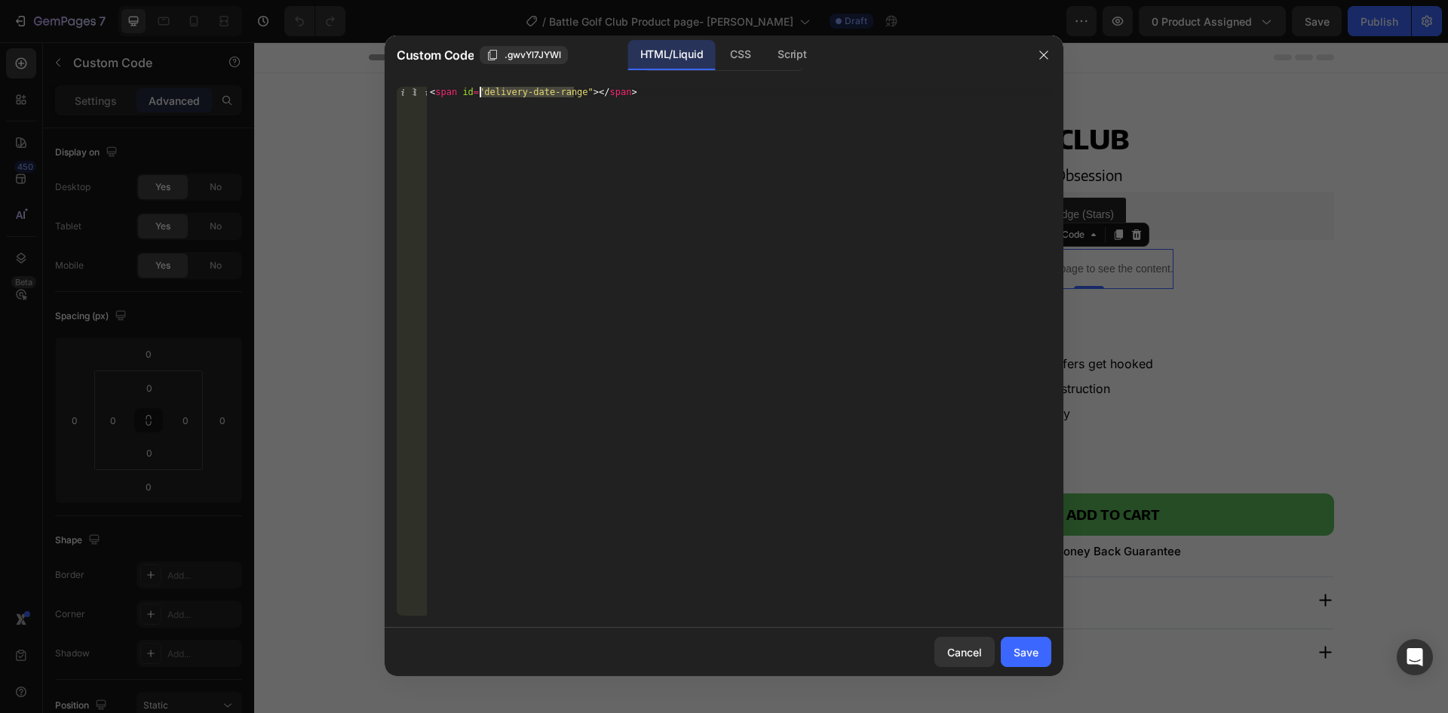
drag, startPoint x: 574, startPoint y: 92, endPoint x: 480, endPoint y: 93, distance: 94.3
click at [480, 93] on div "< span id = "delivery-date-range" > </ span >" at bounding box center [739, 362] width 624 height 550
paste textarea "ateR"
type textarea "<span id="dateRange"></span>"
click at [1039, 657] on button "Save" at bounding box center [1026, 651] width 51 height 30
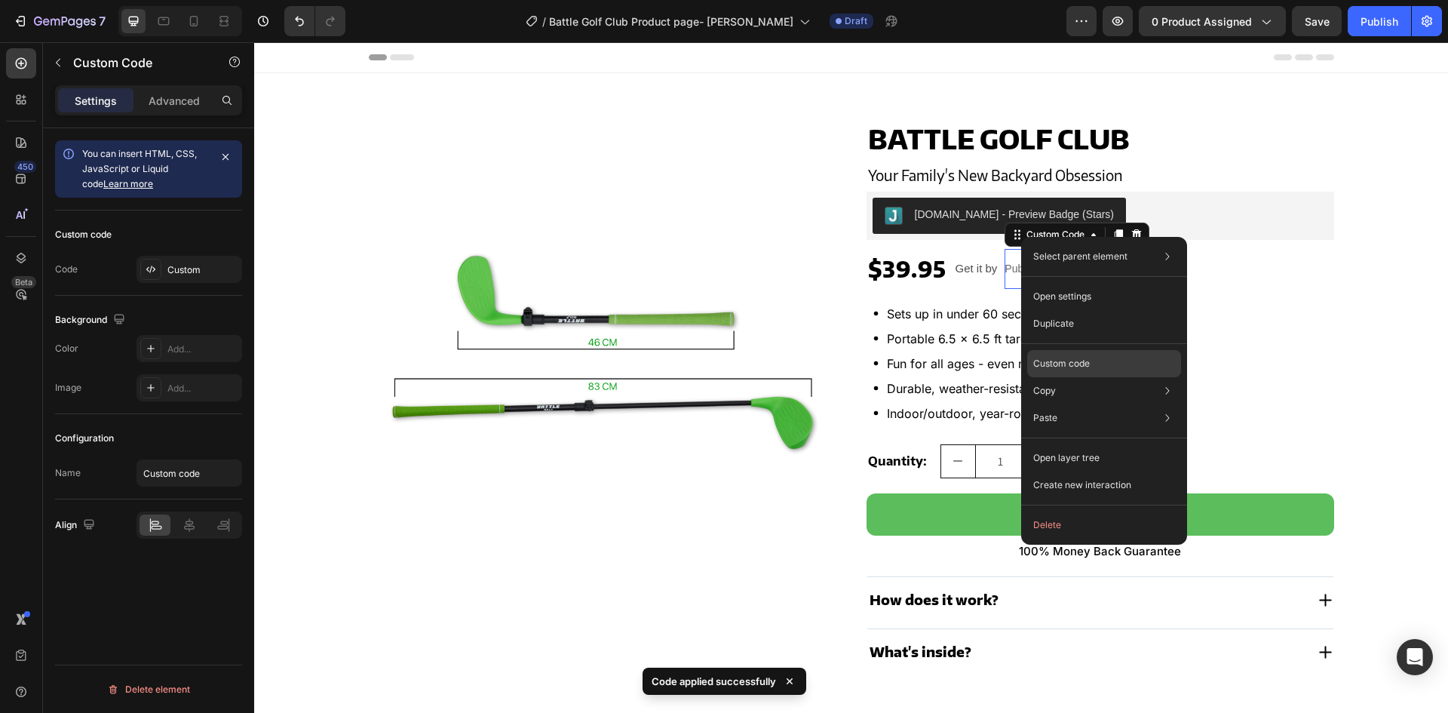
click at [1080, 361] on p "Custom code" at bounding box center [1061, 364] width 57 height 14
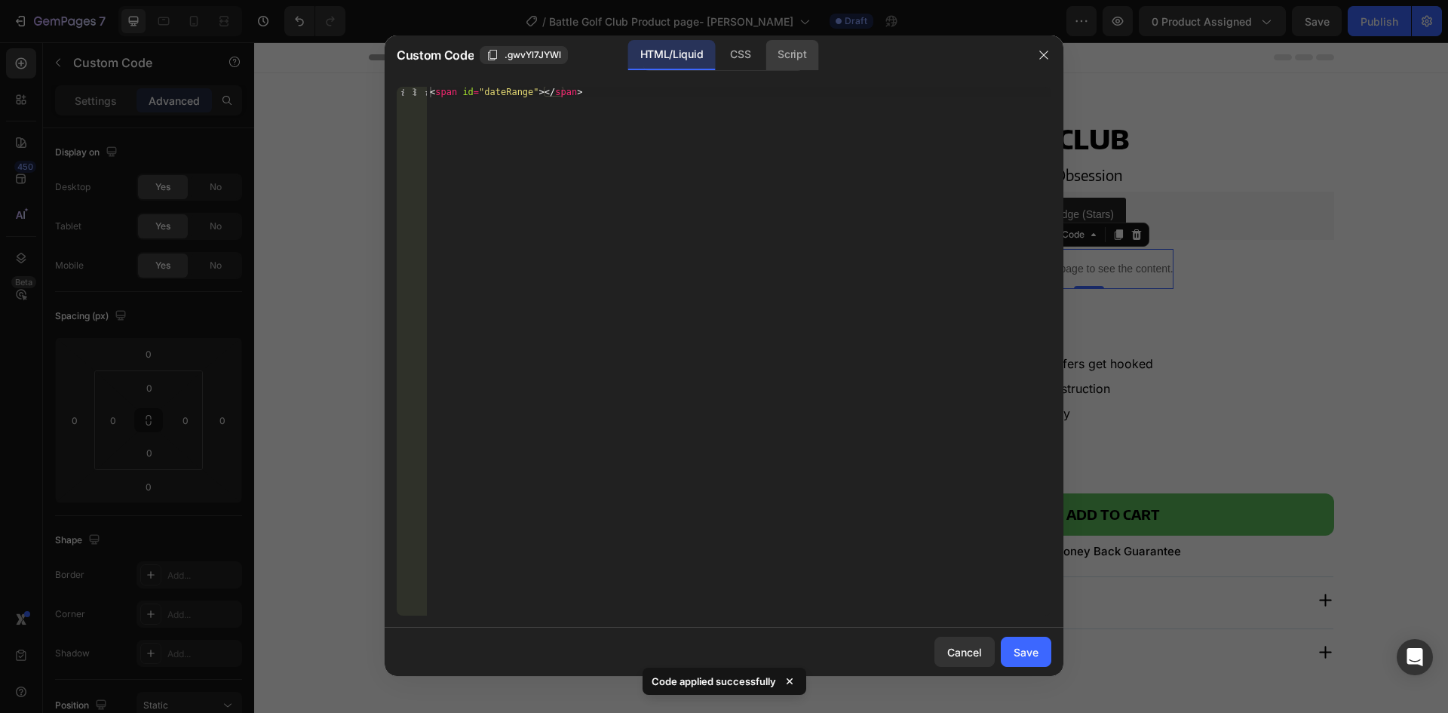
click at [790, 59] on div "Script" at bounding box center [791, 55] width 53 height 30
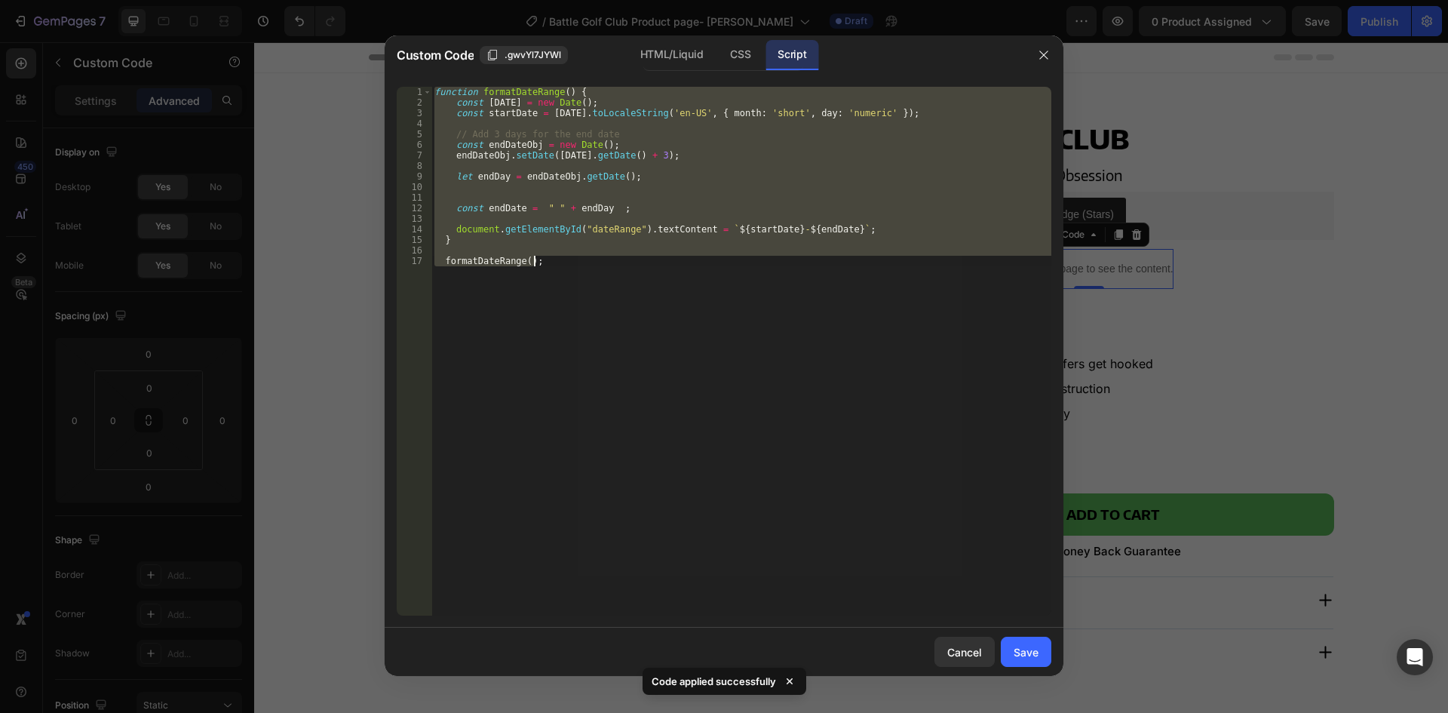
click at [716, 420] on div "function formatDateRange ( ) { const today = new Date ( ) ; const startDate = t…" at bounding box center [741, 351] width 620 height 529
type textarea "formatDateRange();"
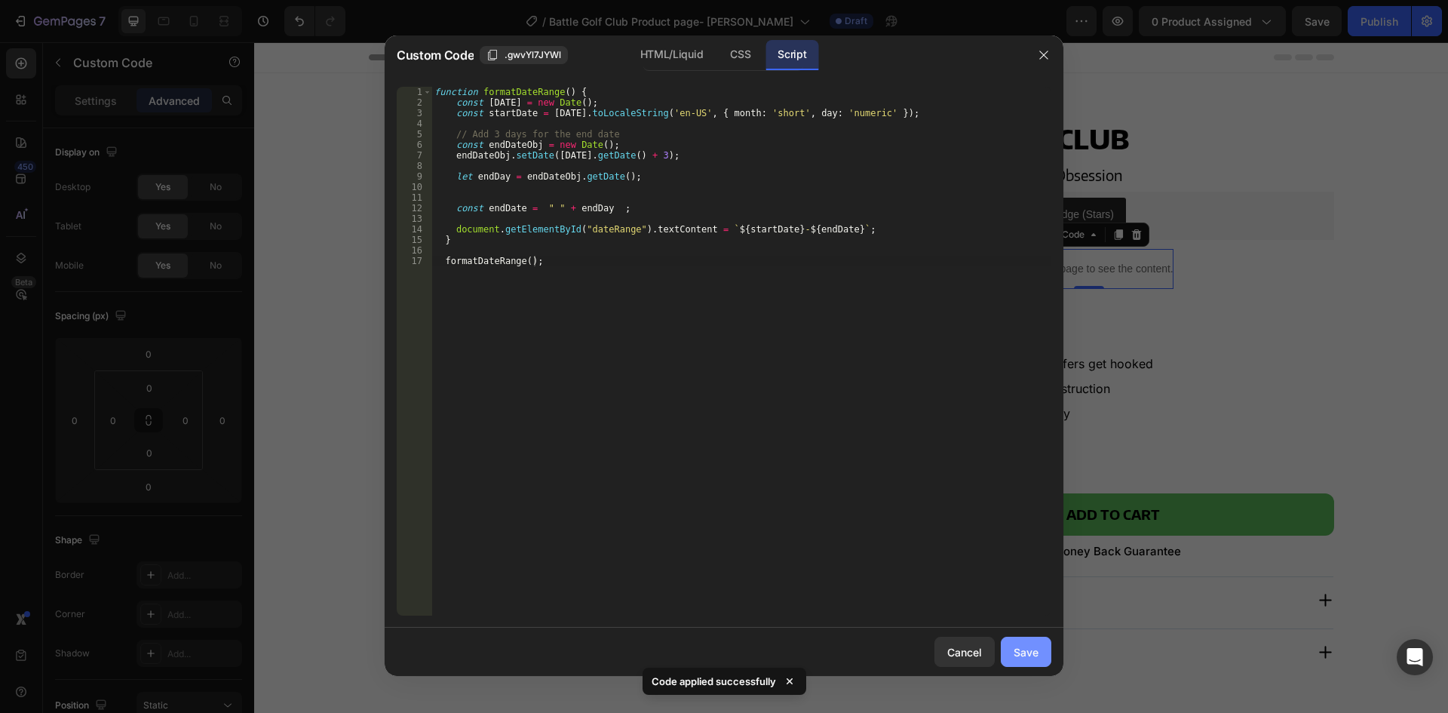
click at [1022, 655] on div "Save" at bounding box center [1025, 652] width 25 height 16
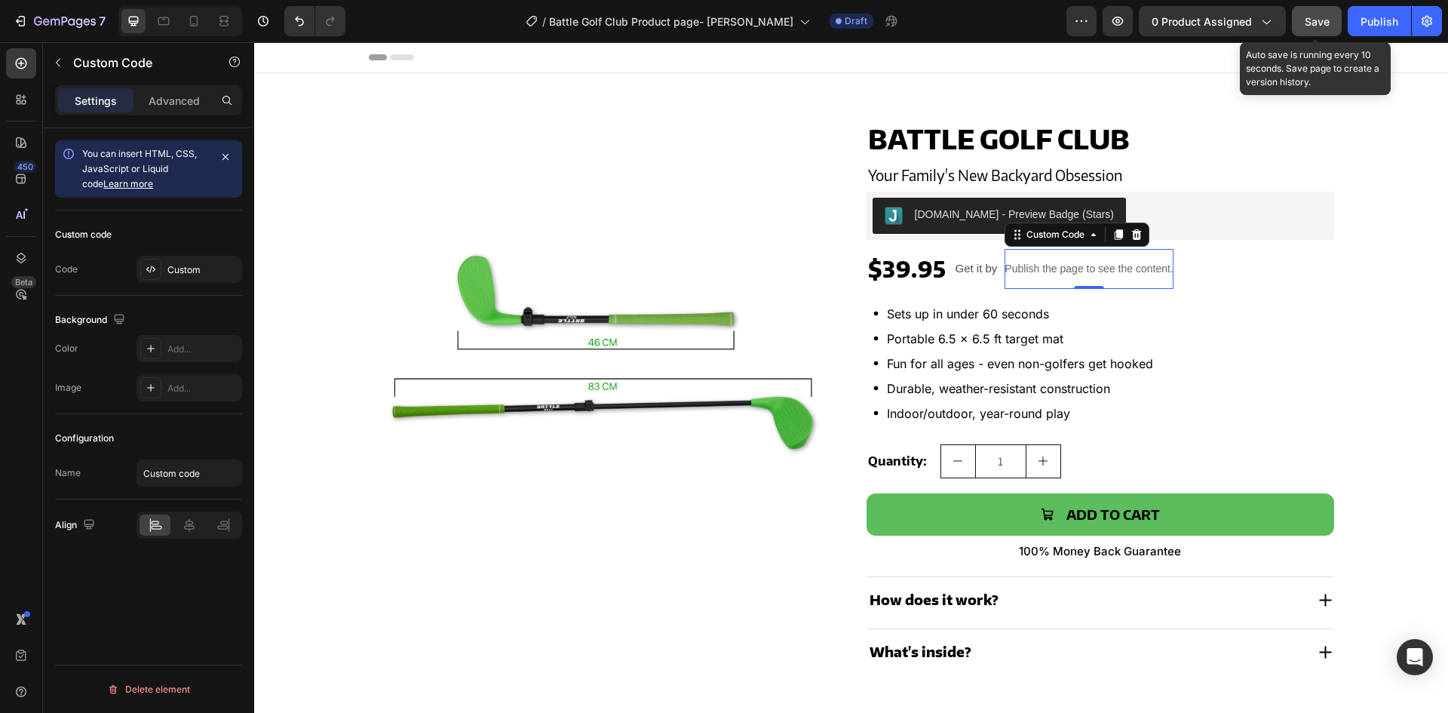
click at [1326, 12] on button "Save" at bounding box center [1317, 21] width 50 height 30
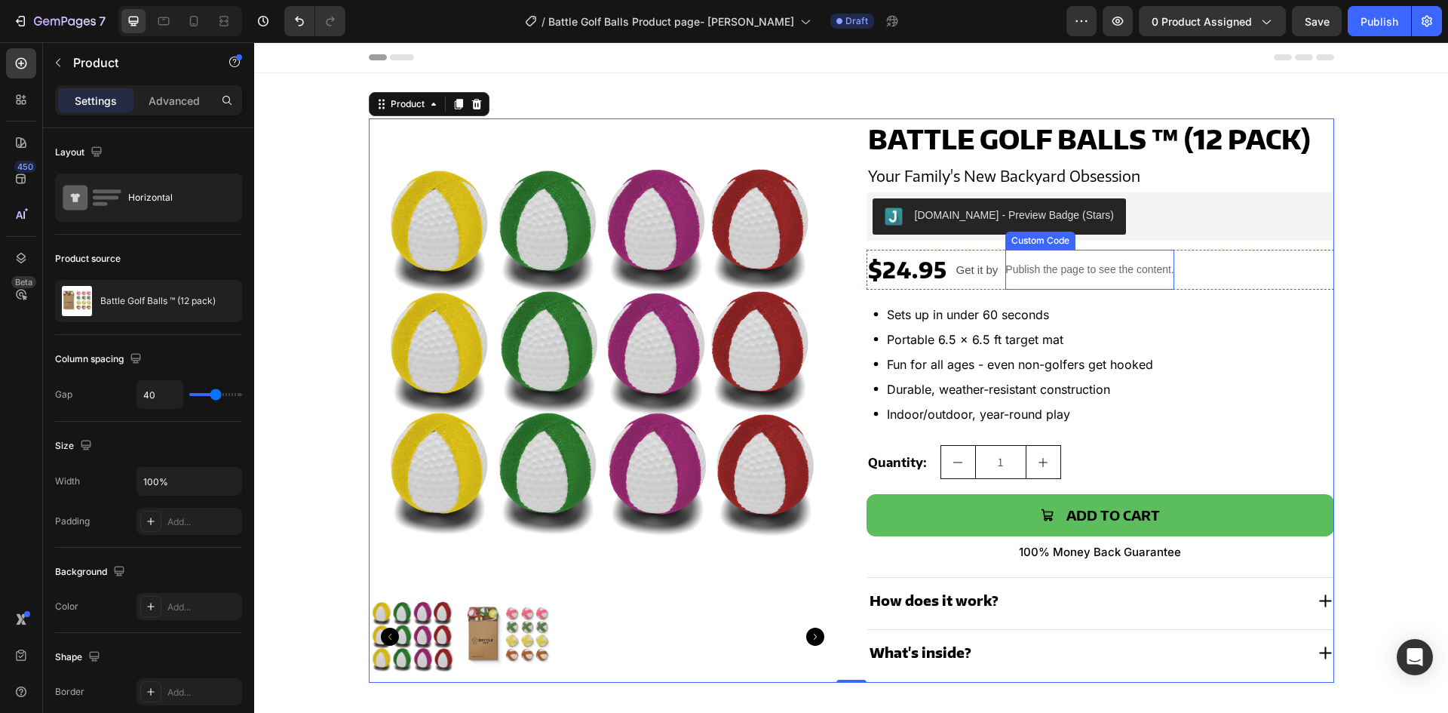
click at [1096, 277] on p "Publish the page to see the content." at bounding box center [1089, 270] width 168 height 16
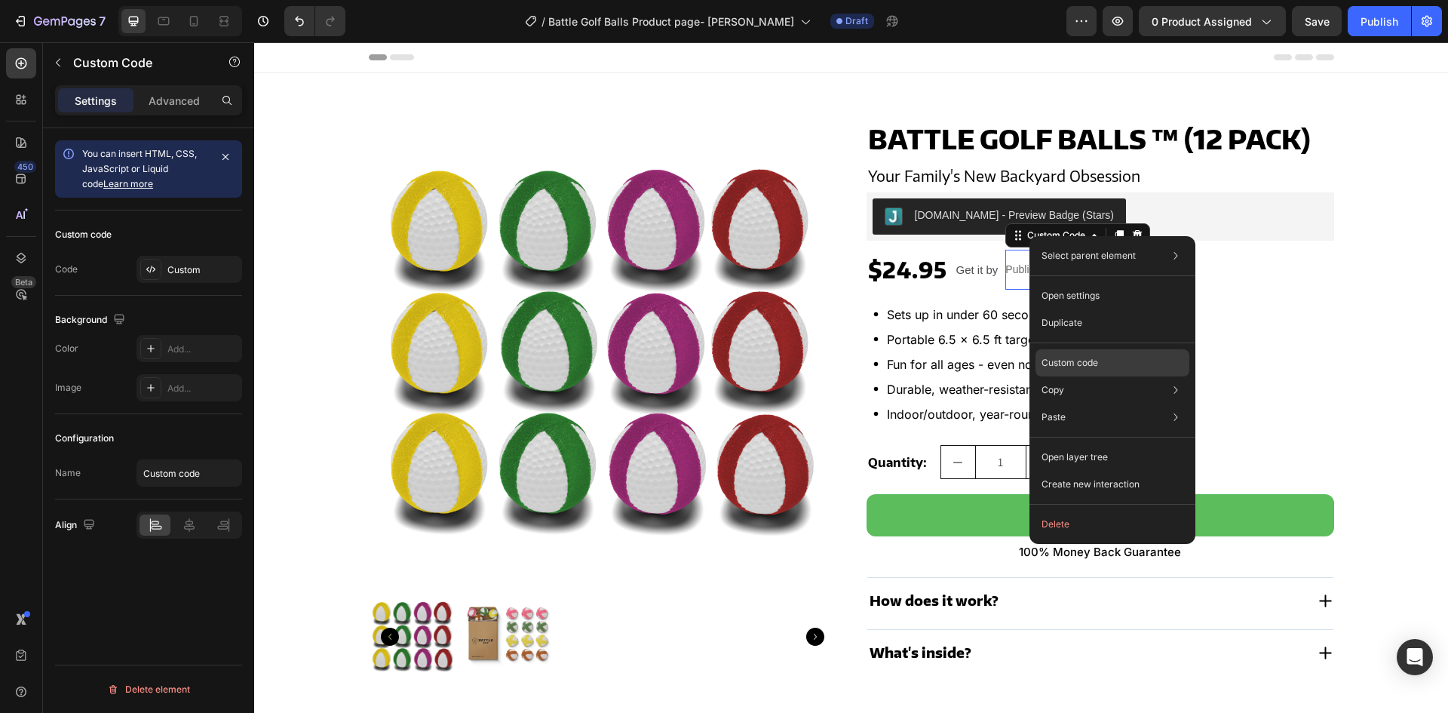
click at [1062, 365] on p "Custom code" at bounding box center [1069, 363] width 57 height 14
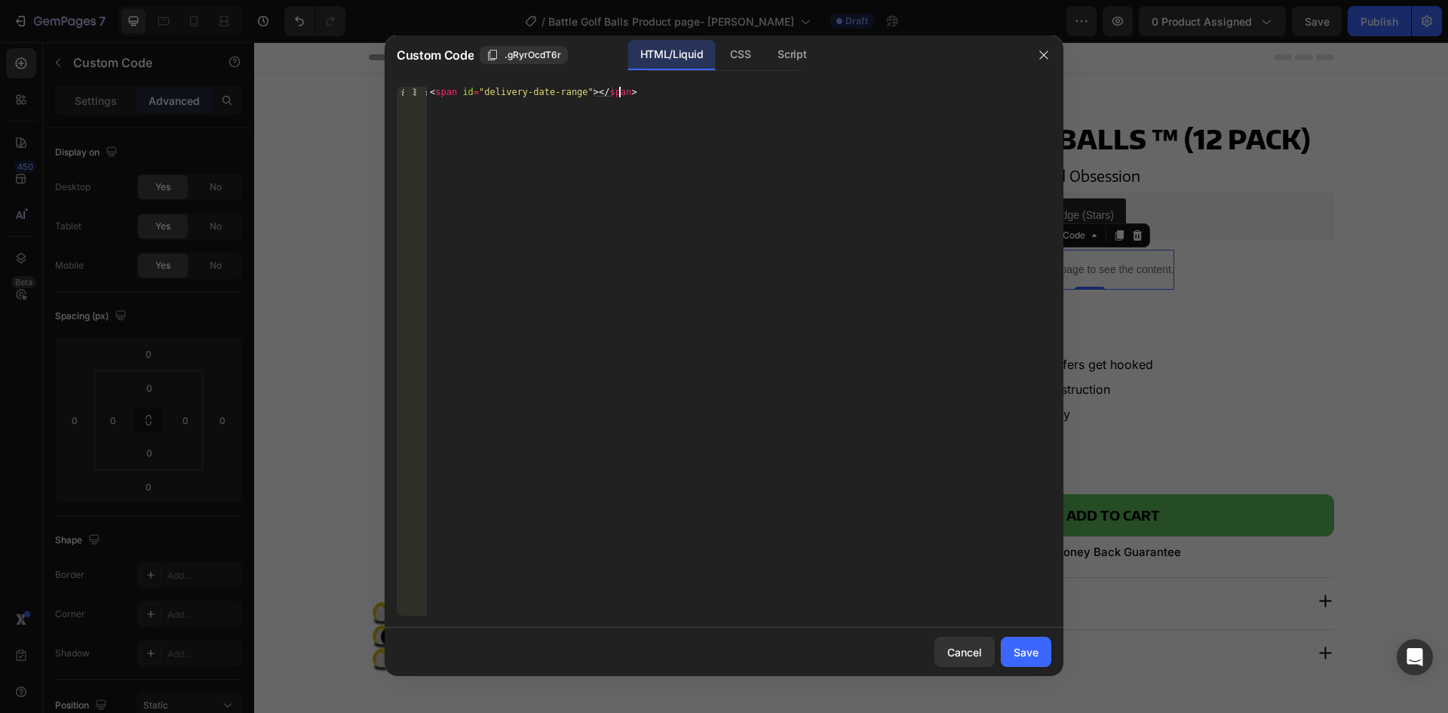
click at [536, 99] on div "< span id = "delivery-date-range" > </ span >" at bounding box center [739, 362] width 624 height 550
drag, startPoint x: 574, startPoint y: 97, endPoint x: 480, endPoint y: 95, distance: 93.5
click at [480, 95] on div "< span id = "delivery-date-range" > </ span >" at bounding box center [739, 362] width 624 height 550
paste textarea "ateR"
type textarea "<span id="dateRange"></span>"
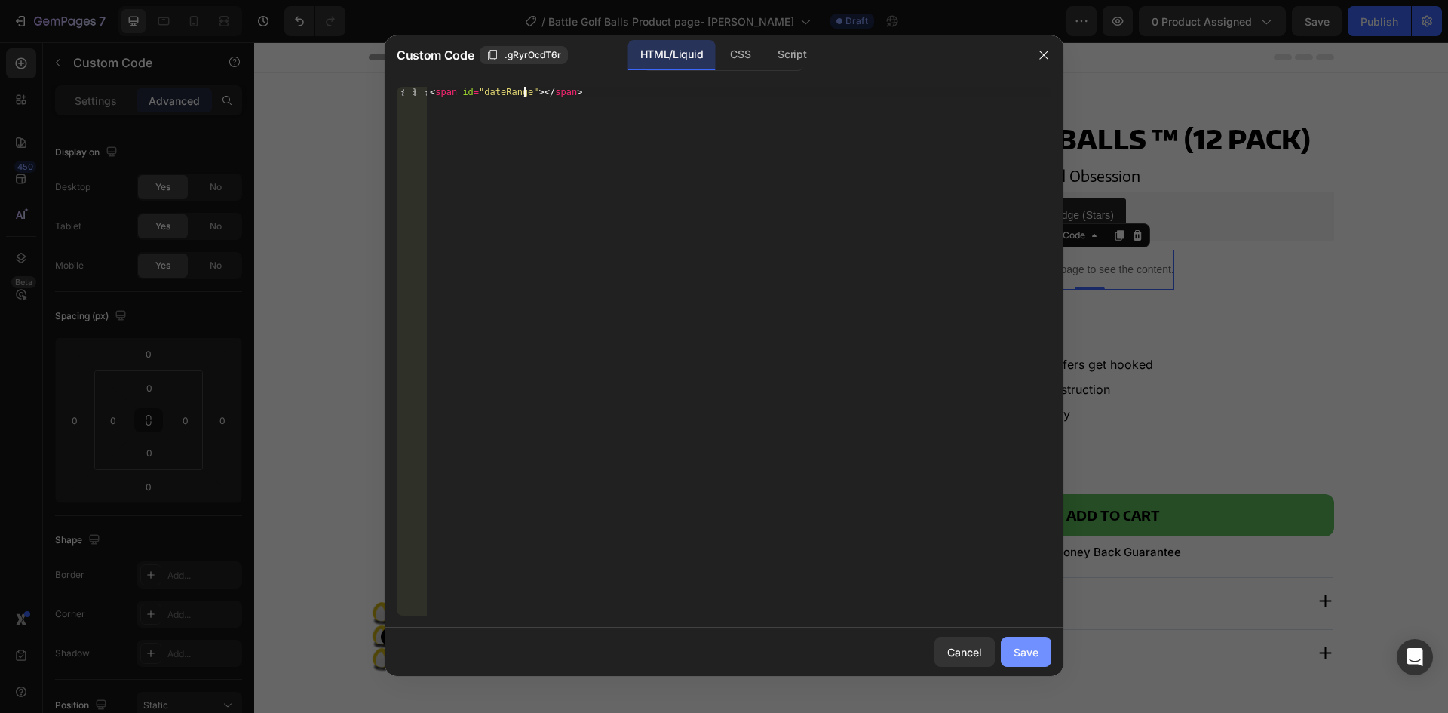
click at [1036, 659] on div "Save" at bounding box center [1025, 652] width 25 height 16
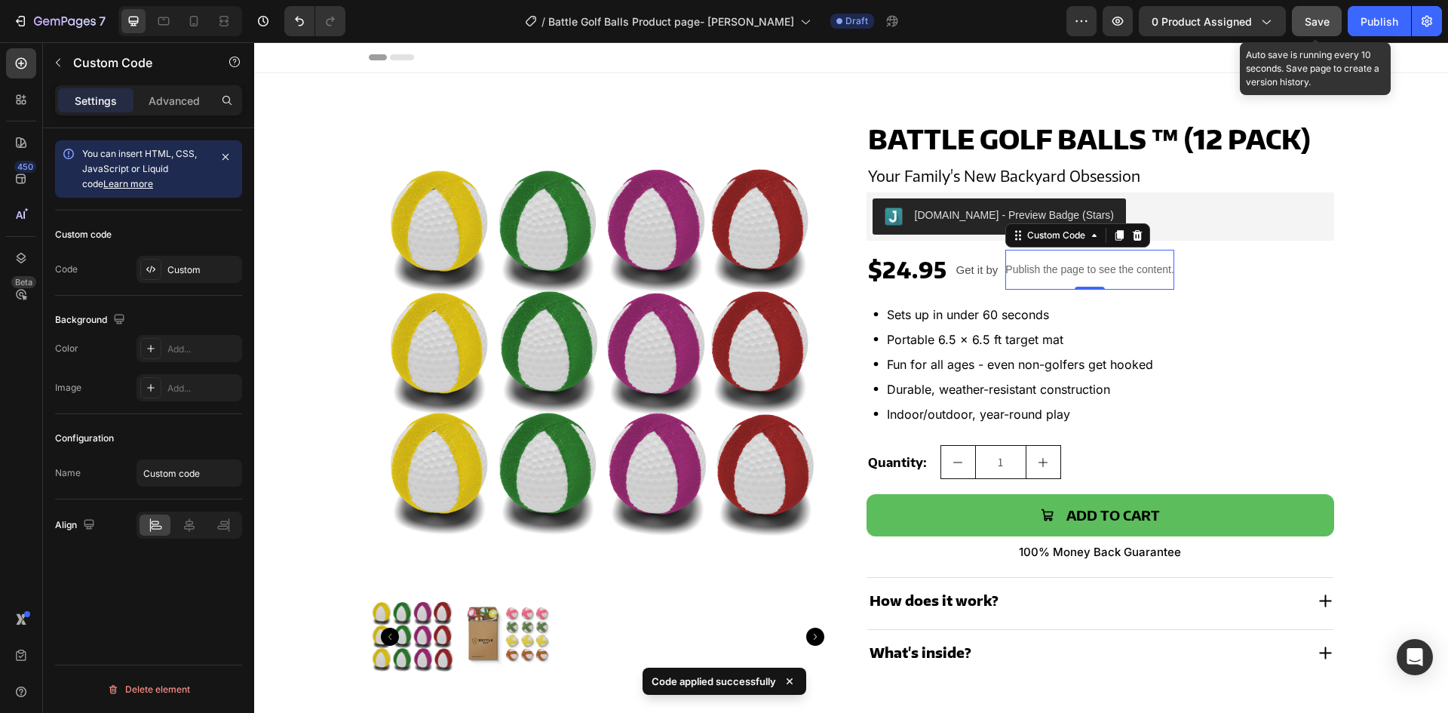
click at [1310, 22] on span "Save" at bounding box center [1316, 21] width 25 height 13
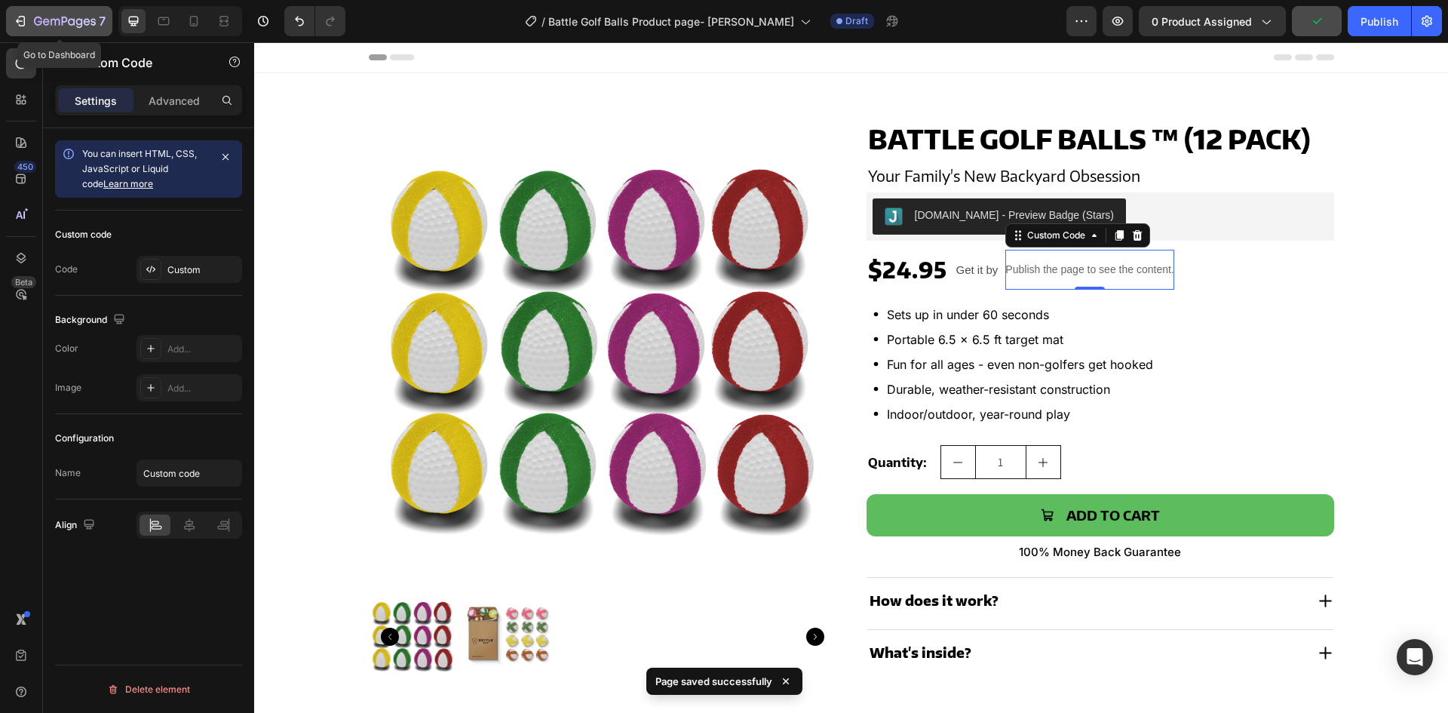
click at [48, 16] on icon "button" at bounding box center [65, 22] width 62 height 13
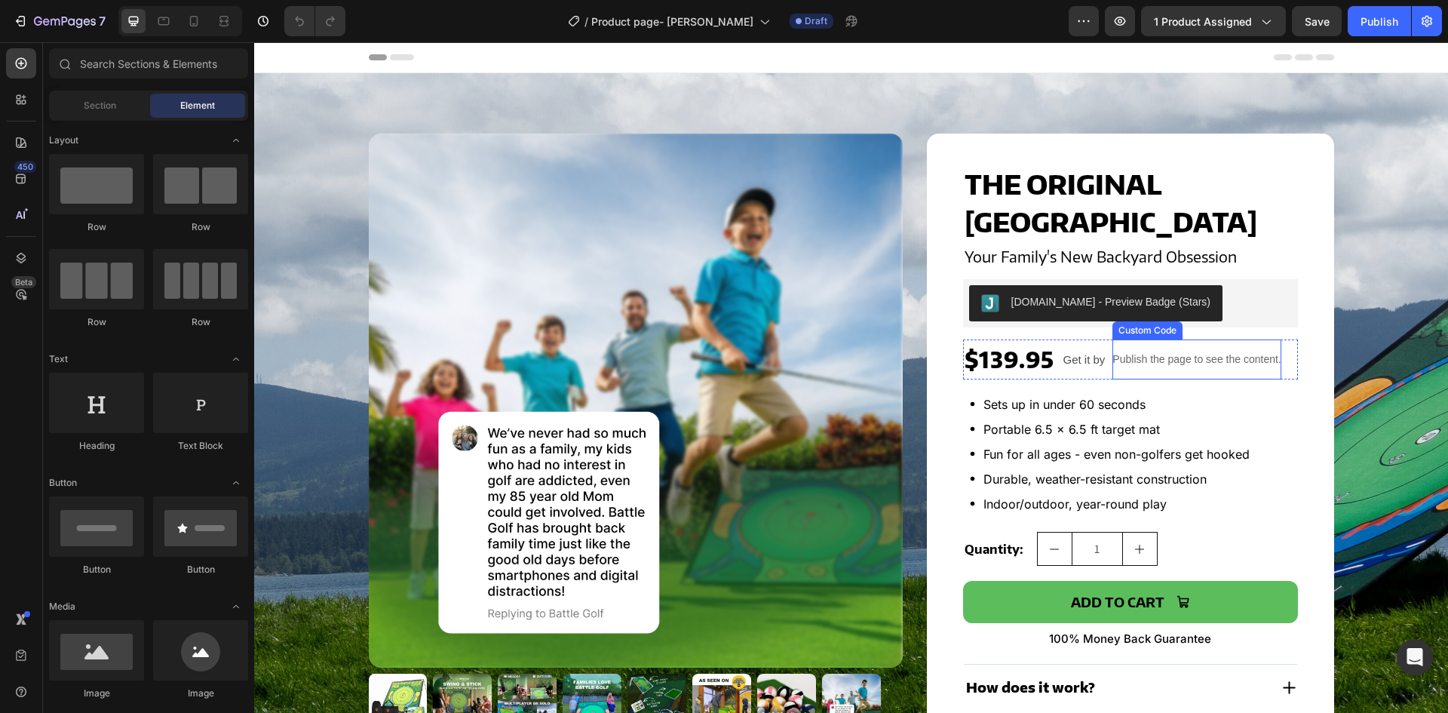
click at [1176, 362] on p "Publish the page to see the content." at bounding box center [1196, 359] width 168 height 16
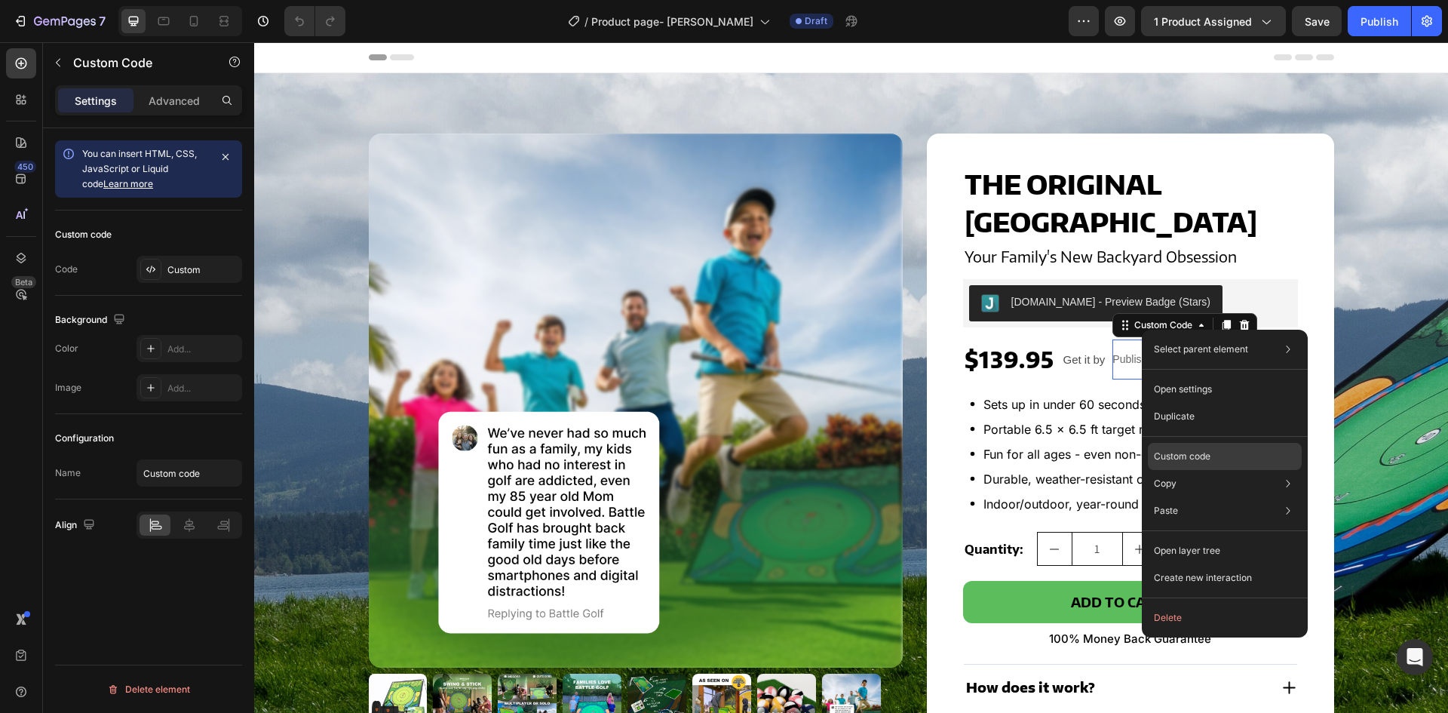
click at [1169, 457] on p "Custom code" at bounding box center [1182, 456] width 57 height 14
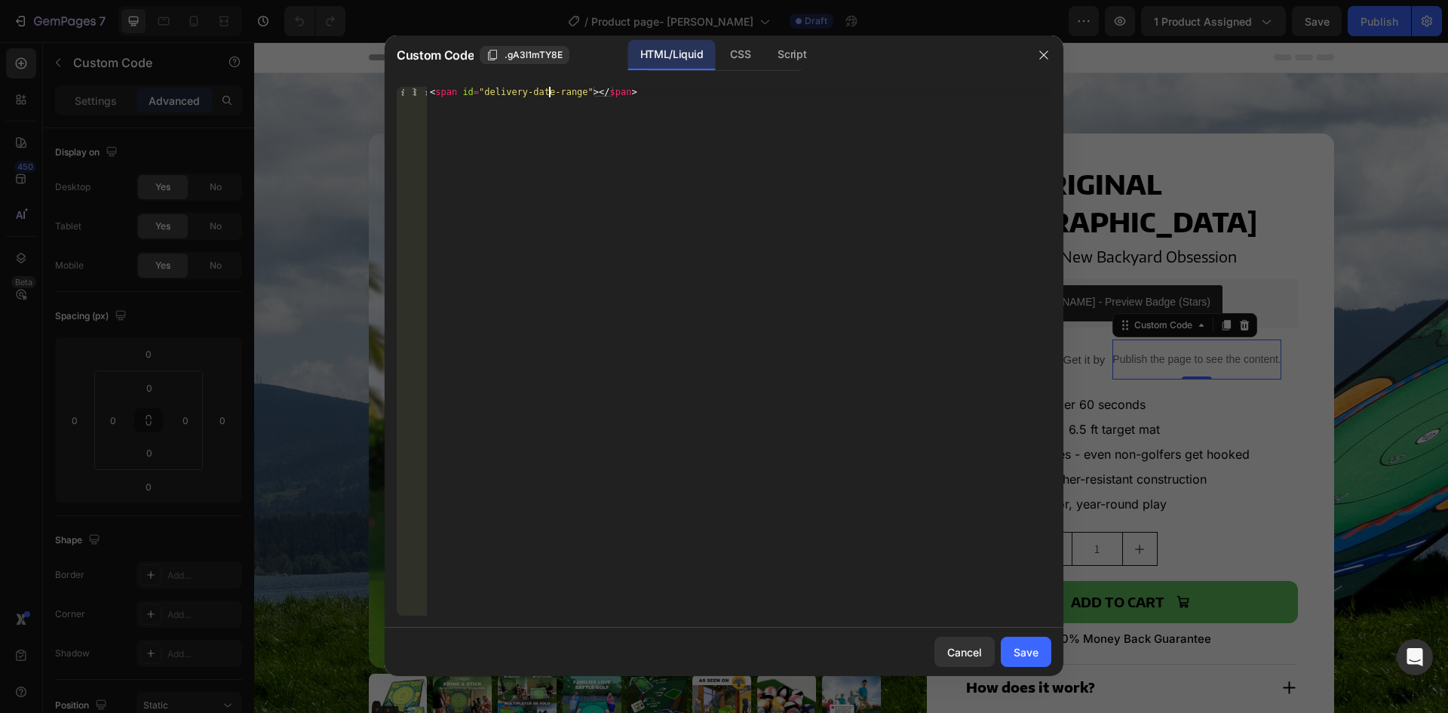
click at [549, 97] on div "< span id = "delivery-date-range" > </ span >" at bounding box center [739, 362] width 624 height 550
drag, startPoint x: 573, startPoint y: 93, endPoint x: 544, endPoint y: 114, distance: 35.8
click at [477, 95] on div "< span id = "delivery-date-range" > </ span >" at bounding box center [739, 362] width 624 height 550
paste textarea "dateR"
type textarea "<span id=dateRange"></span>"
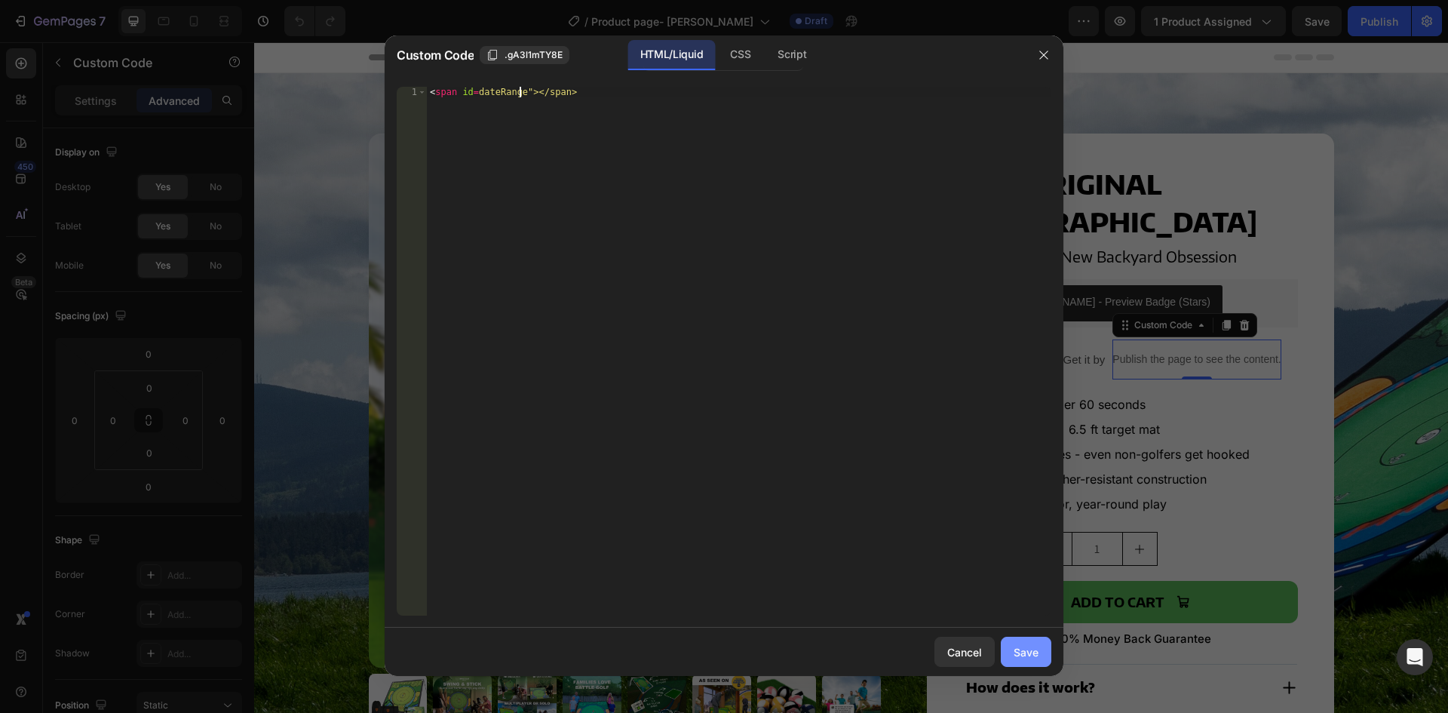
click at [1026, 649] on div "Save" at bounding box center [1025, 652] width 25 height 16
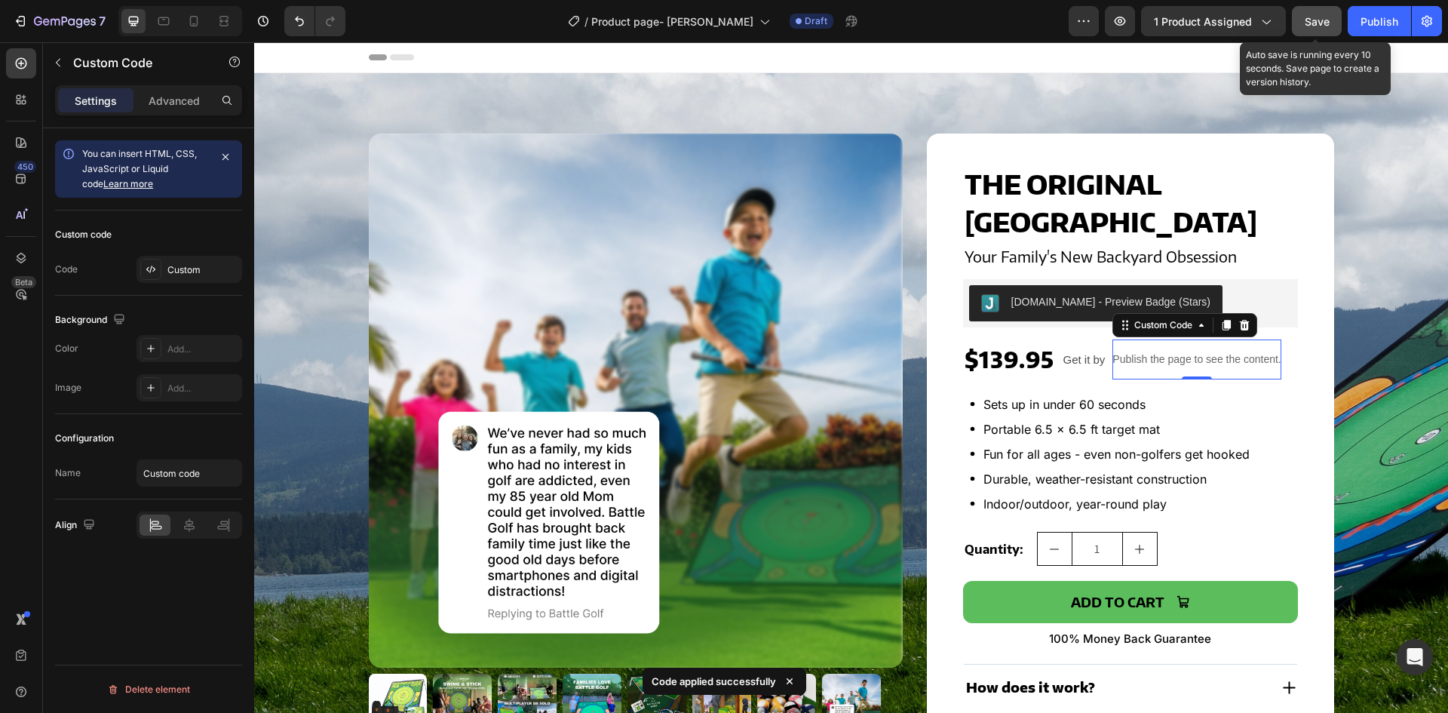
click at [1327, 14] on div "Save" at bounding box center [1316, 22] width 25 height 16
